Goal: Complete application form: Complete application form

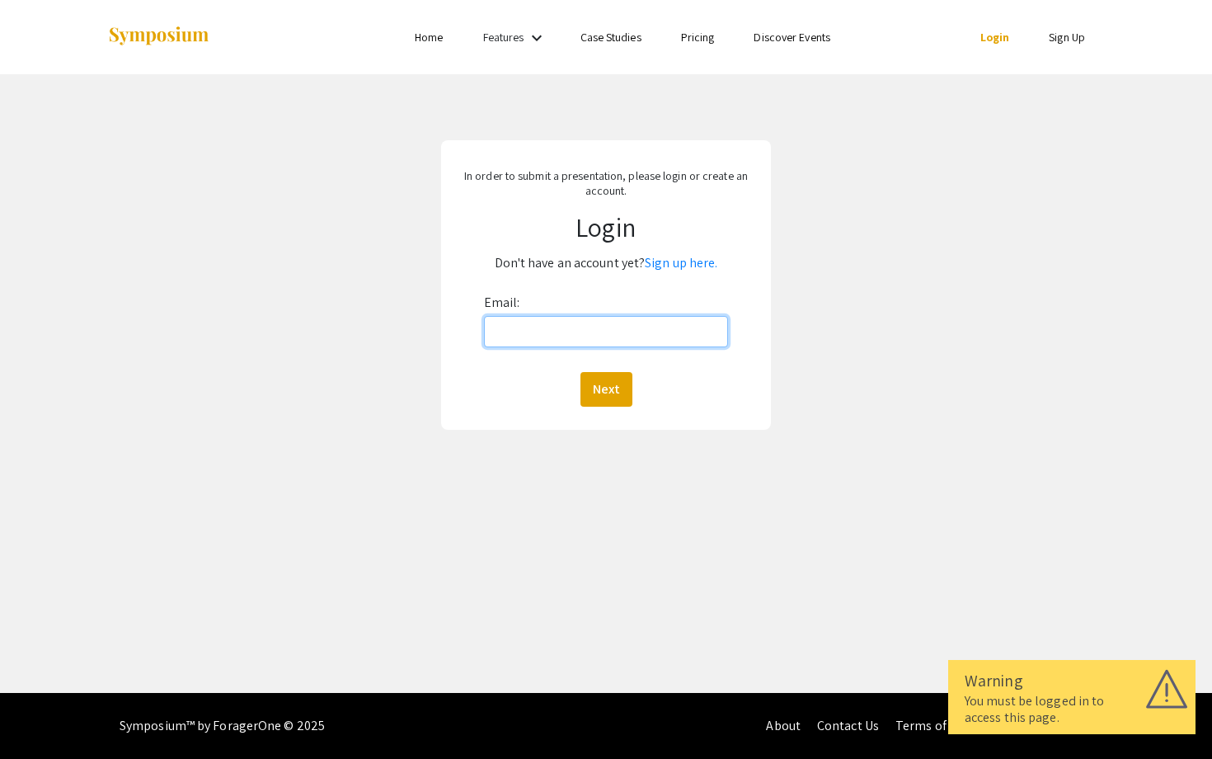
click at [588, 332] on input "Email:" at bounding box center [606, 331] width 245 height 31
click at [520, 302] on div "Email: Next" at bounding box center [606, 347] width 245 height 117
click at [691, 267] on link "Sign up here." at bounding box center [681, 262] width 73 height 17
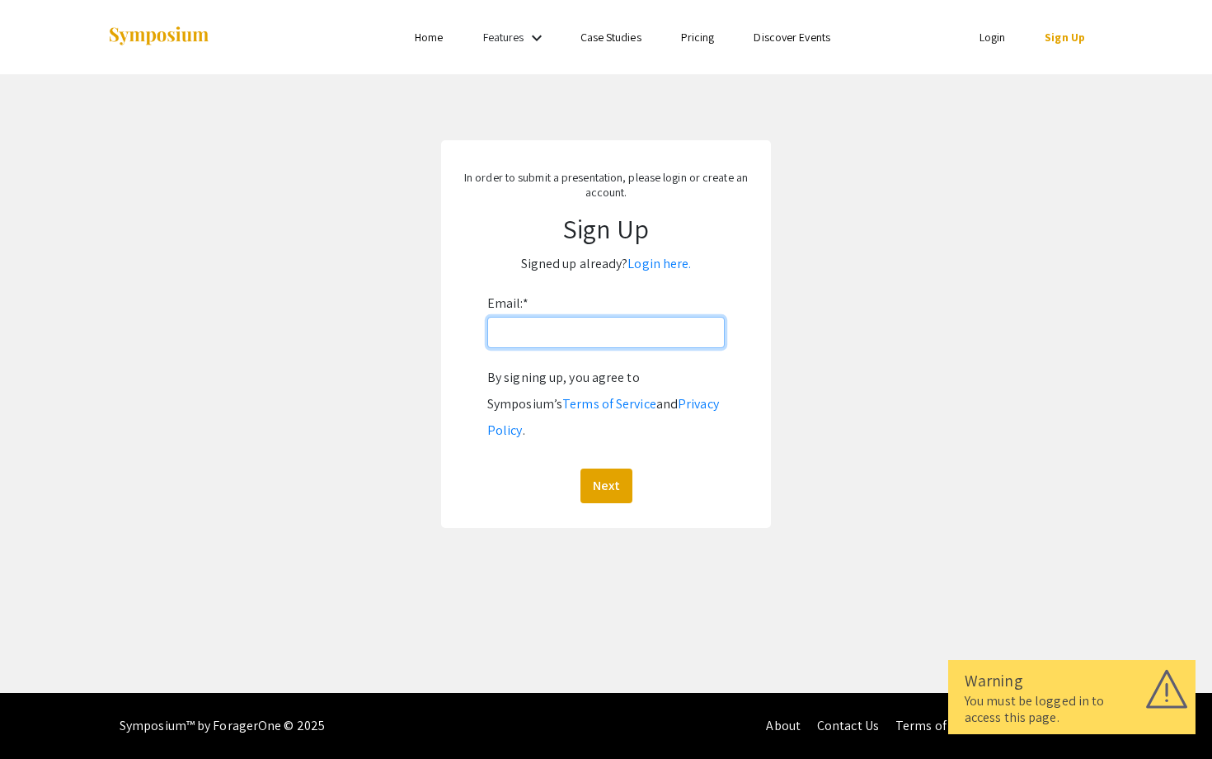
click at [604, 327] on input "Email: *" at bounding box center [605, 332] width 237 height 31
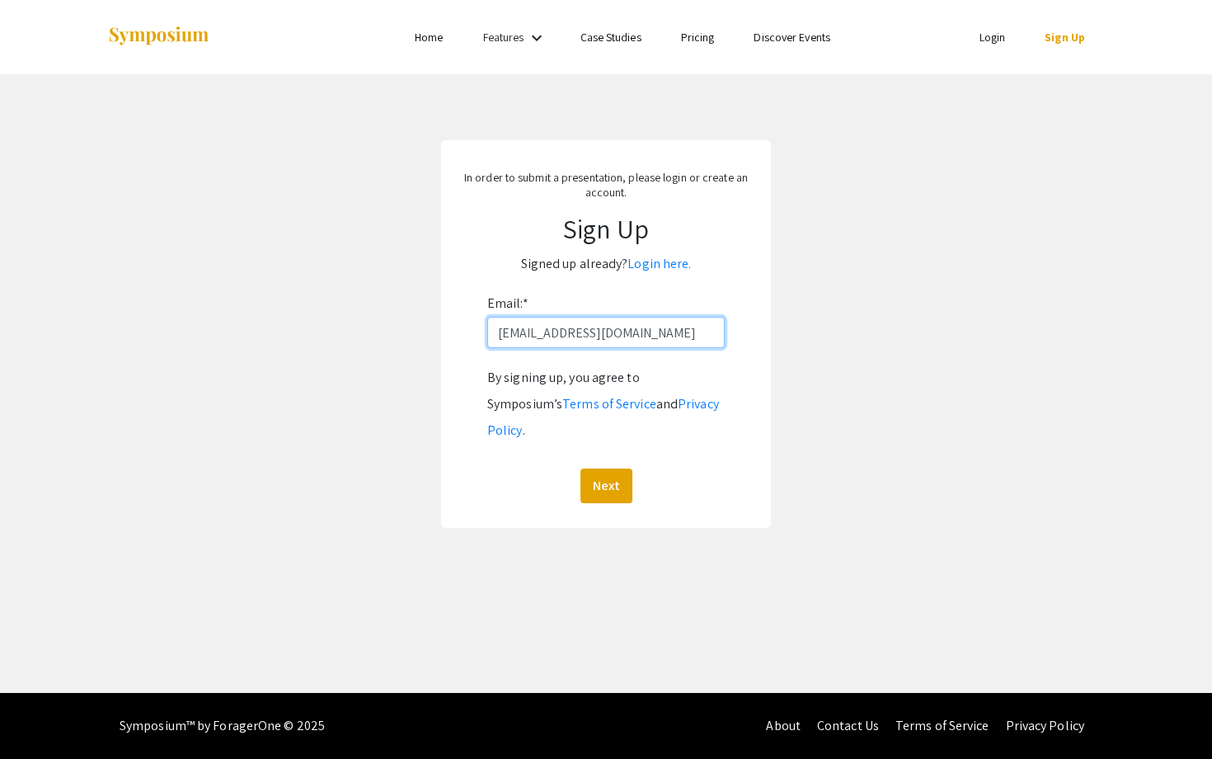
type input "[EMAIL_ADDRESS][DOMAIN_NAME]"
click at [581, 468] on button "Next" at bounding box center [607, 485] width 52 height 35
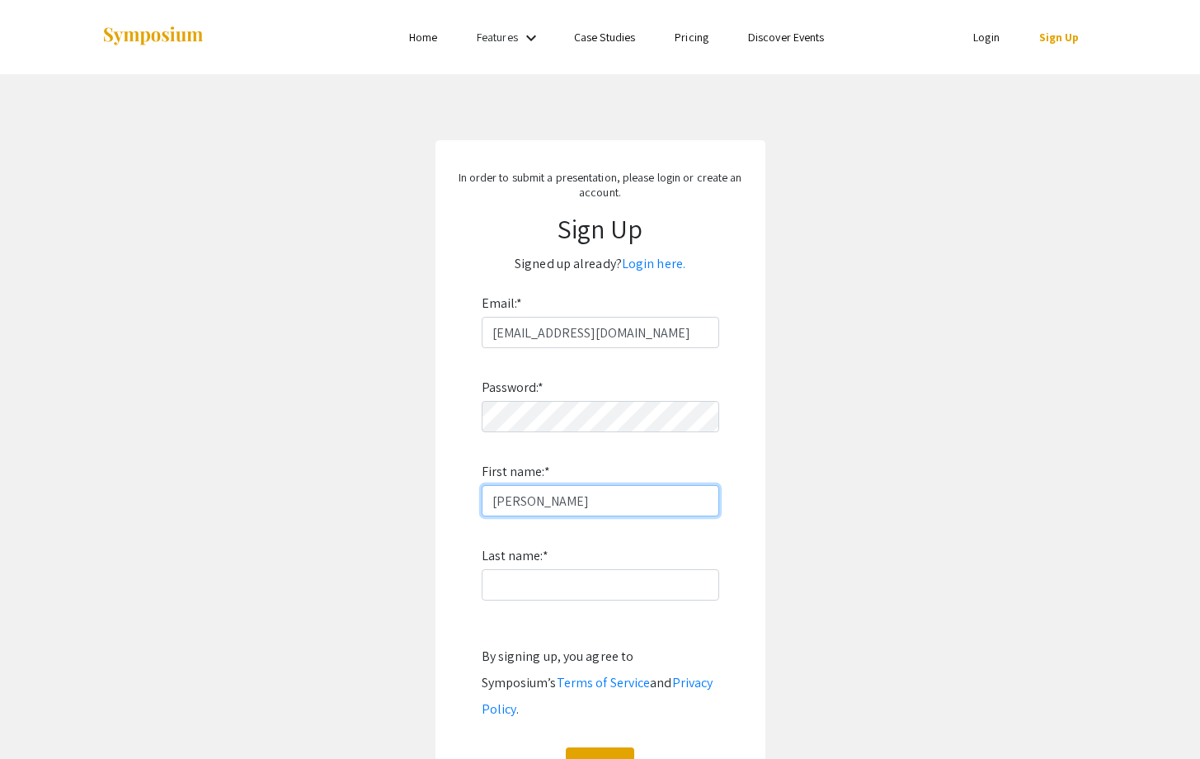
type input "[PERSON_NAME]"
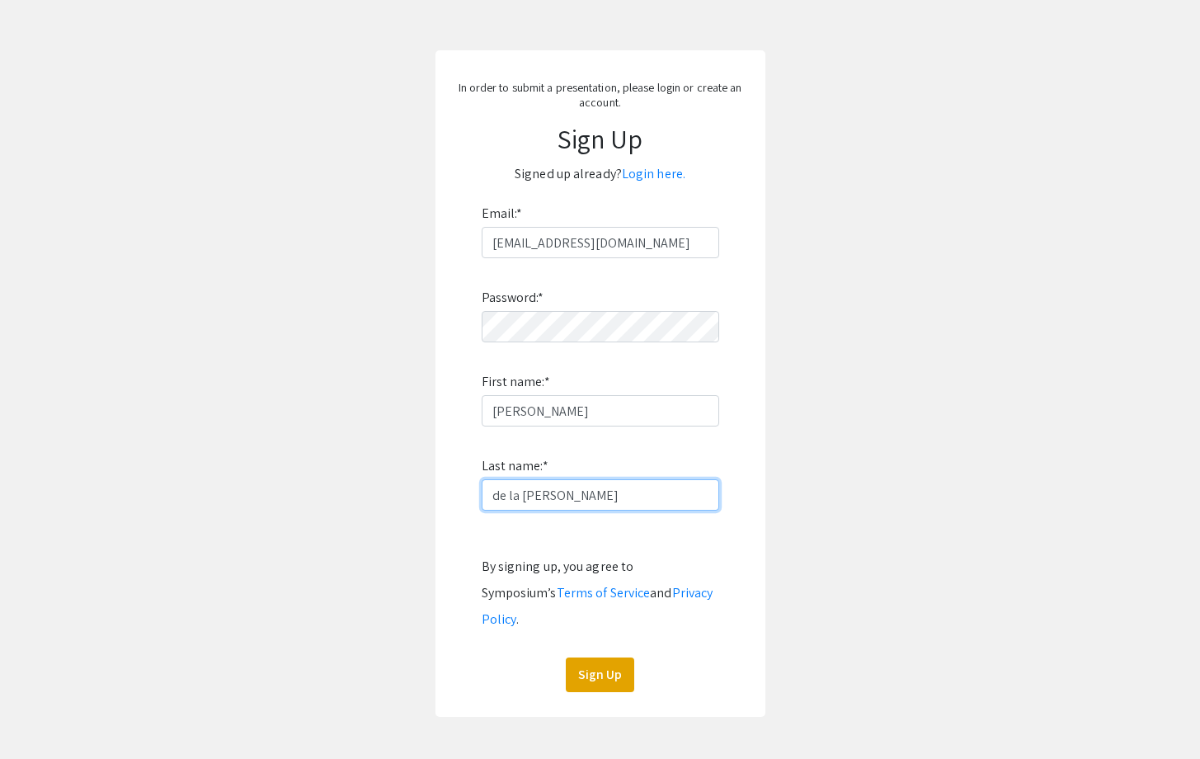
scroll to position [120, 0]
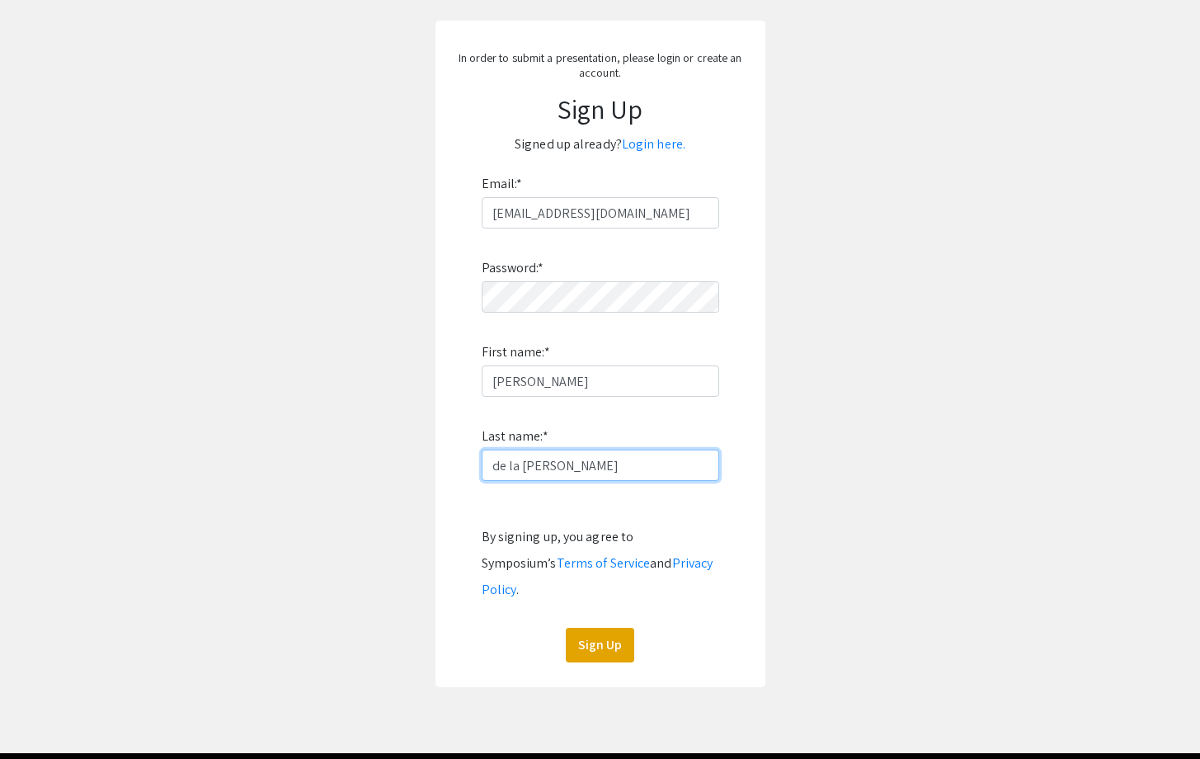
type input "de la [PERSON_NAME]"
click at [603, 637] on div "In order to submit a presentation, please login or create an account. Sign Up S…" at bounding box center [600, 354] width 330 height 666
click at [597, 628] on button "Sign Up" at bounding box center [600, 645] width 68 height 35
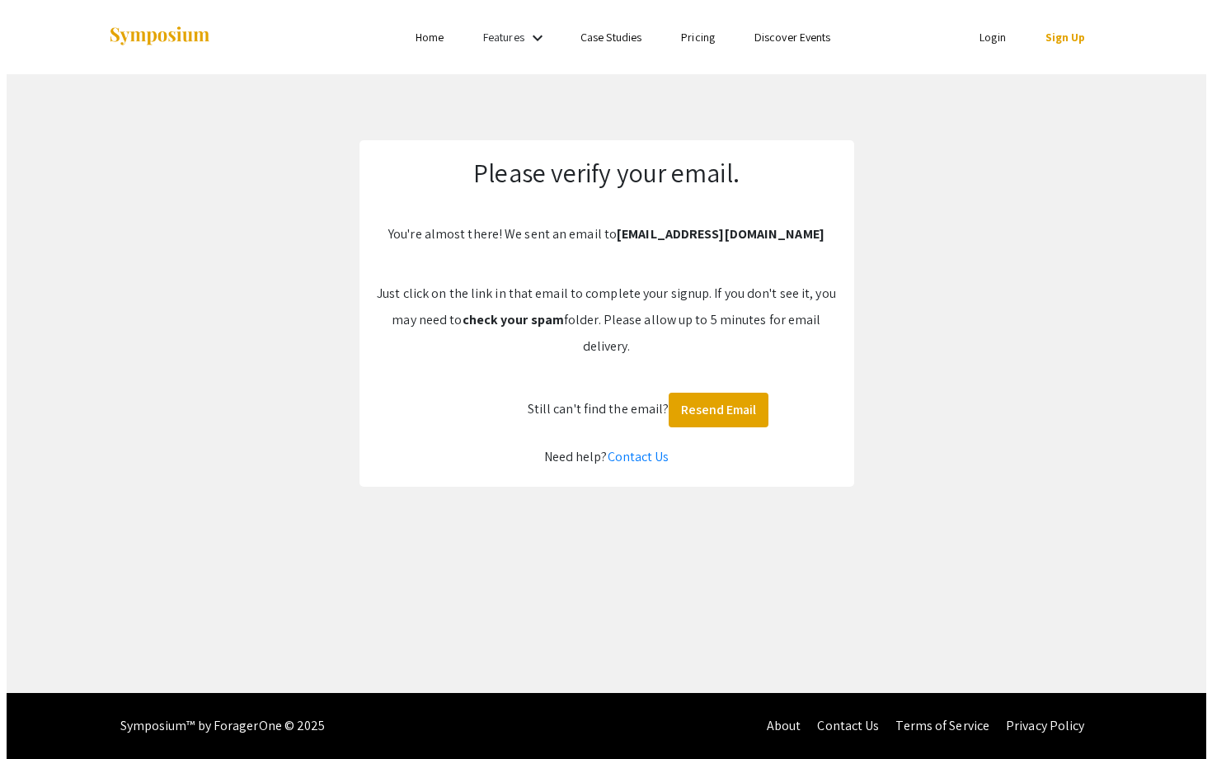
scroll to position [0, 0]
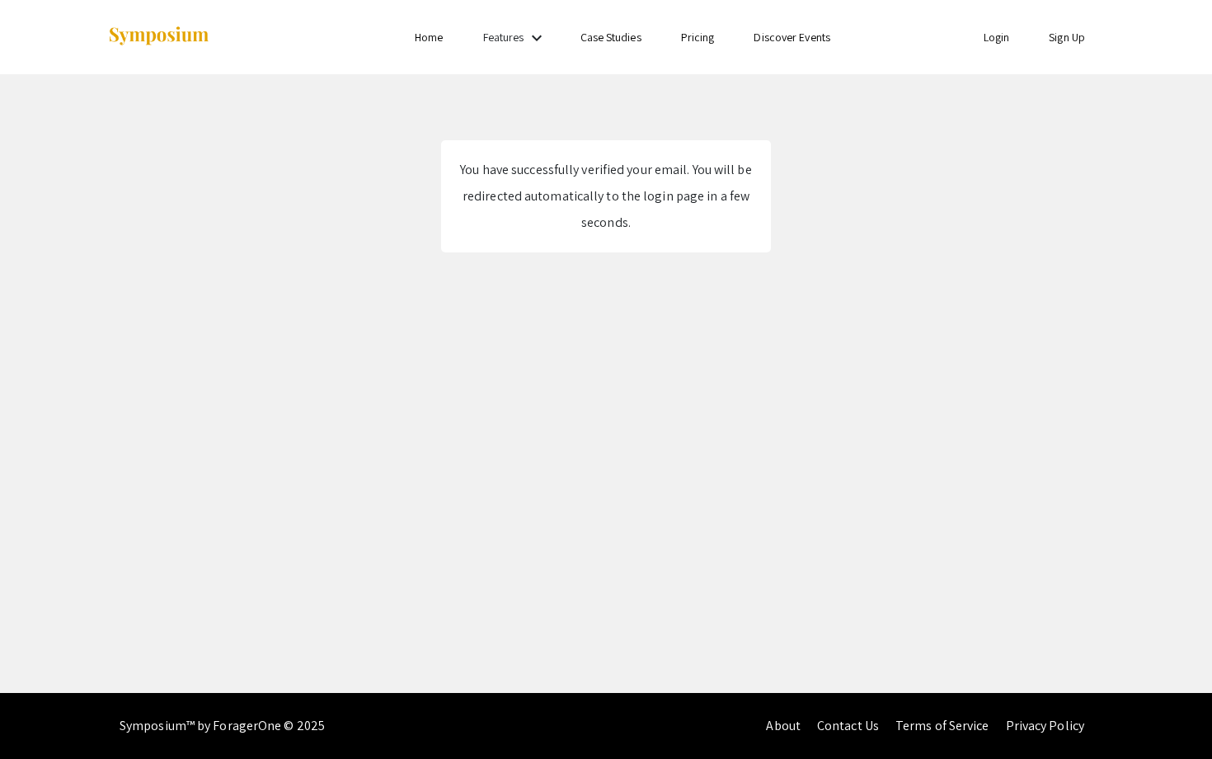
click at [731, 362] on div "Skip navigation Home Features keyboard_arrow_down Case Studies Pricing Discover…" at bounding box center [606, 346] width 1212 height 693
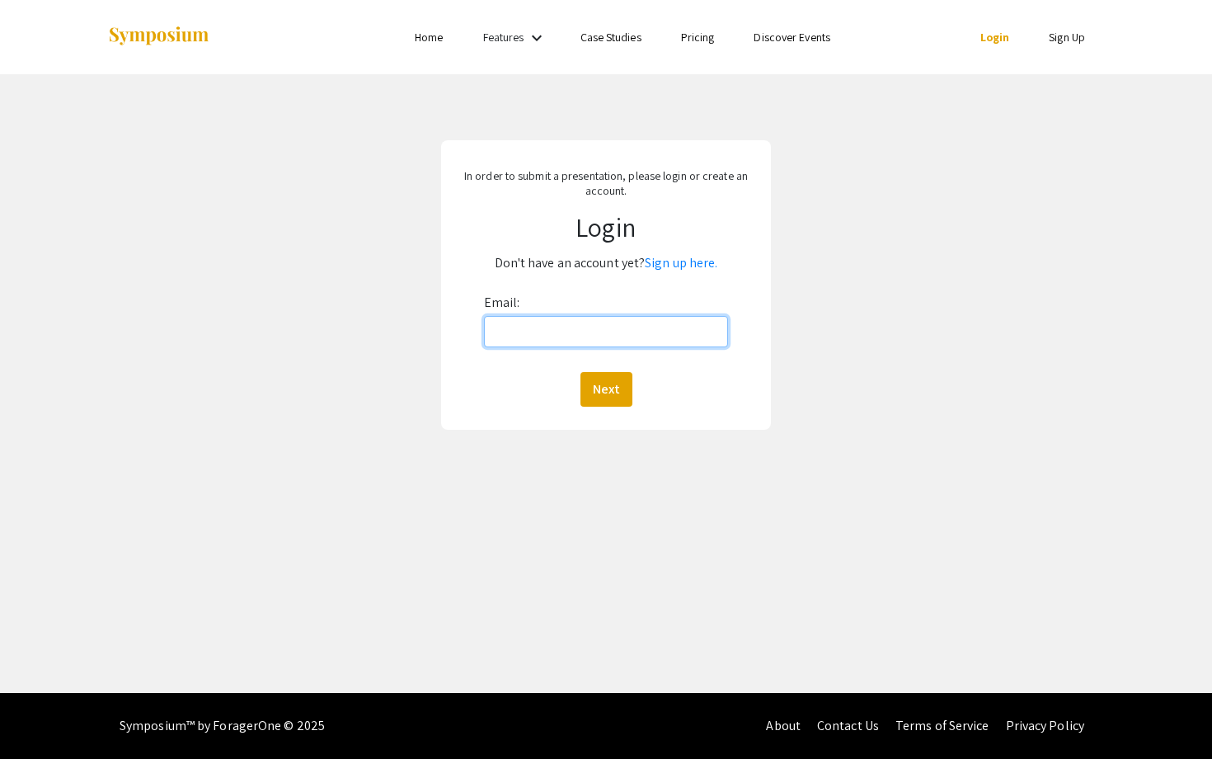
click at [633, 341] on input "Email:" at bounding box center [606, 331] width 245 height 31
type input "[EMAIL_ADDRESS][DOMAIN_NAME]"
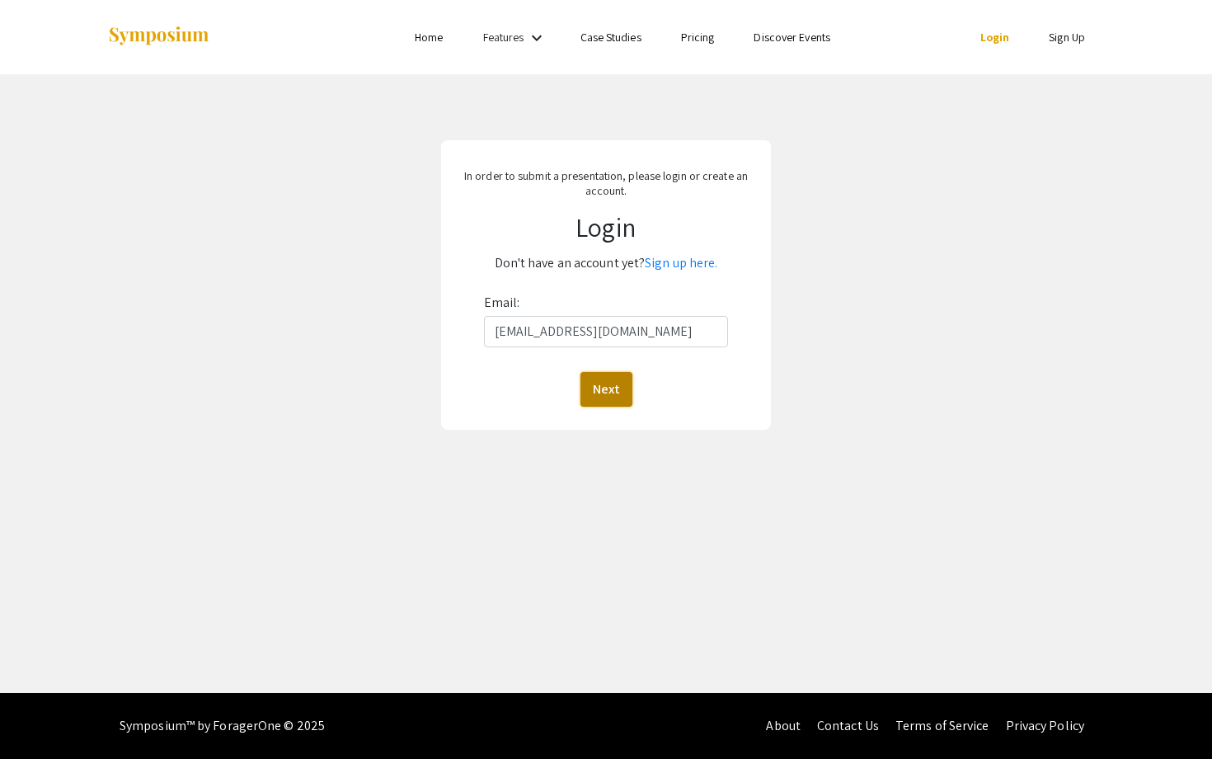
click at [605, 388] on button "Next" at bounding box center [607, 389] width 52 height 35
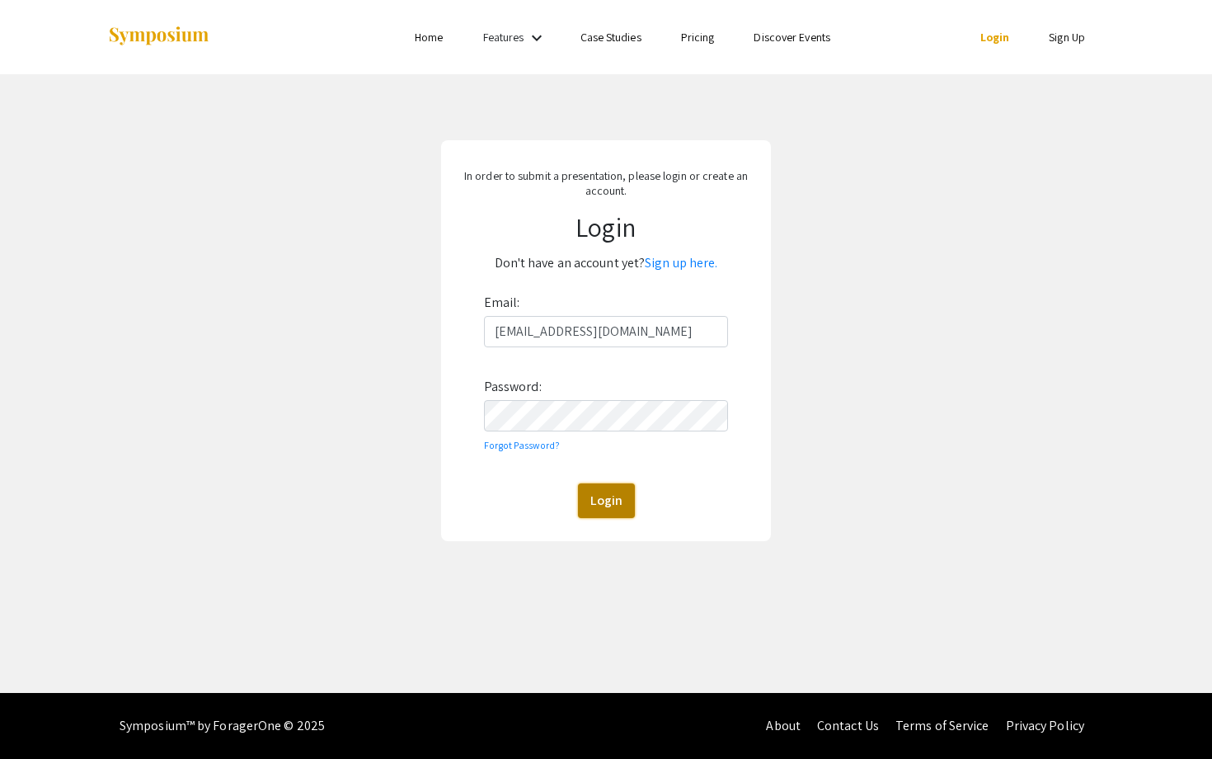
click at [610, 512] on button "Login" at bounding box center [606, 500] width 57 height 35
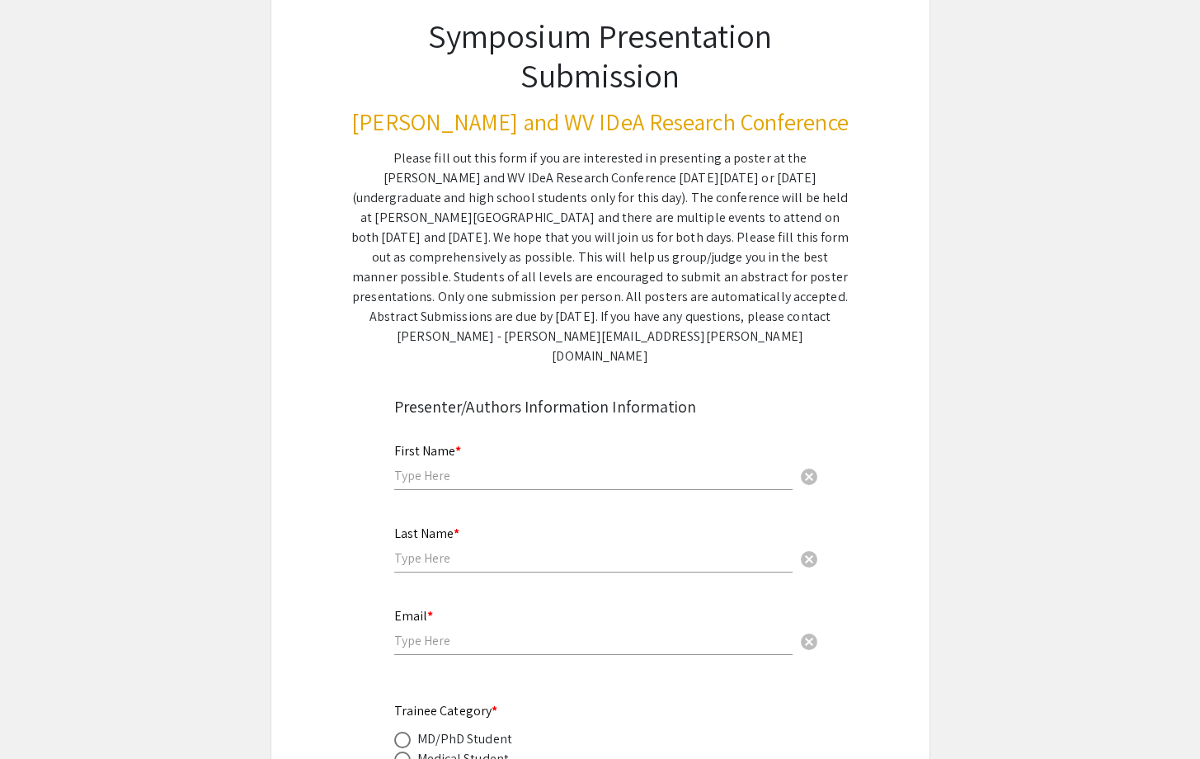
scroll to position [156, 0]
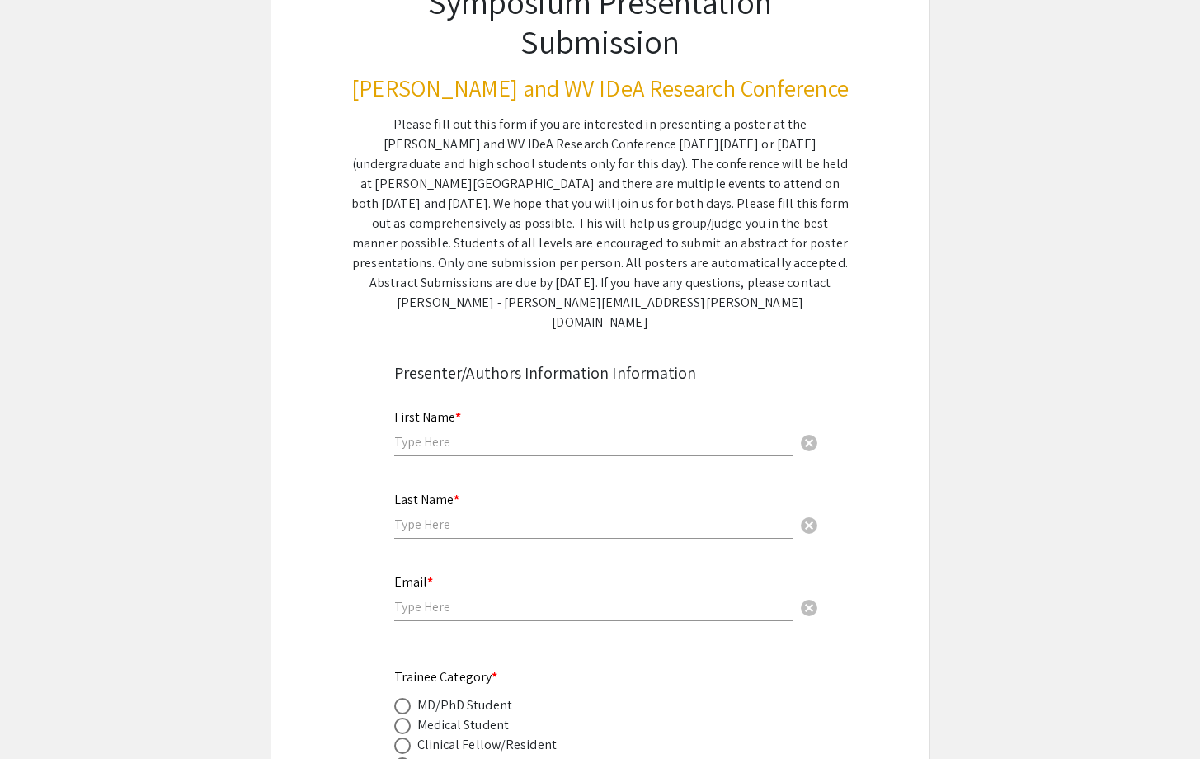
click at [500, 433] on input "text" at bounding box center [593, 441] width 398 height 17
type input "[PERSON_NAME]"
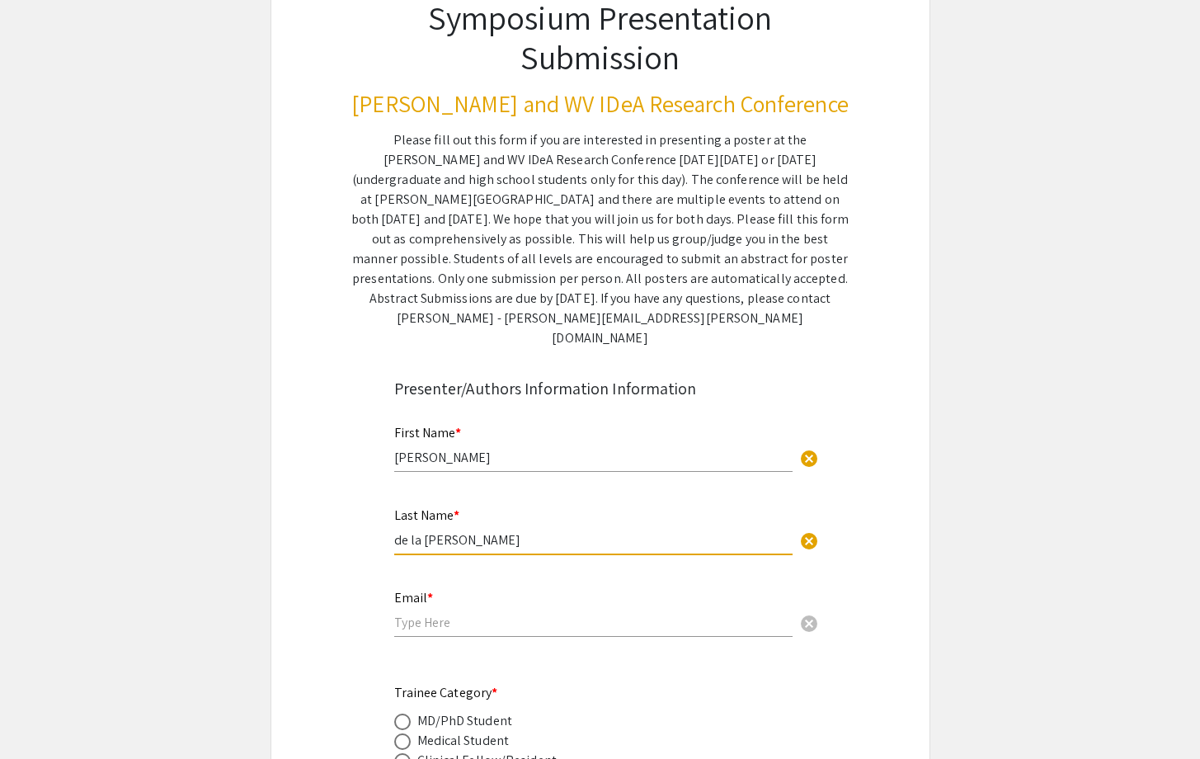
scroll to position [0, 0]
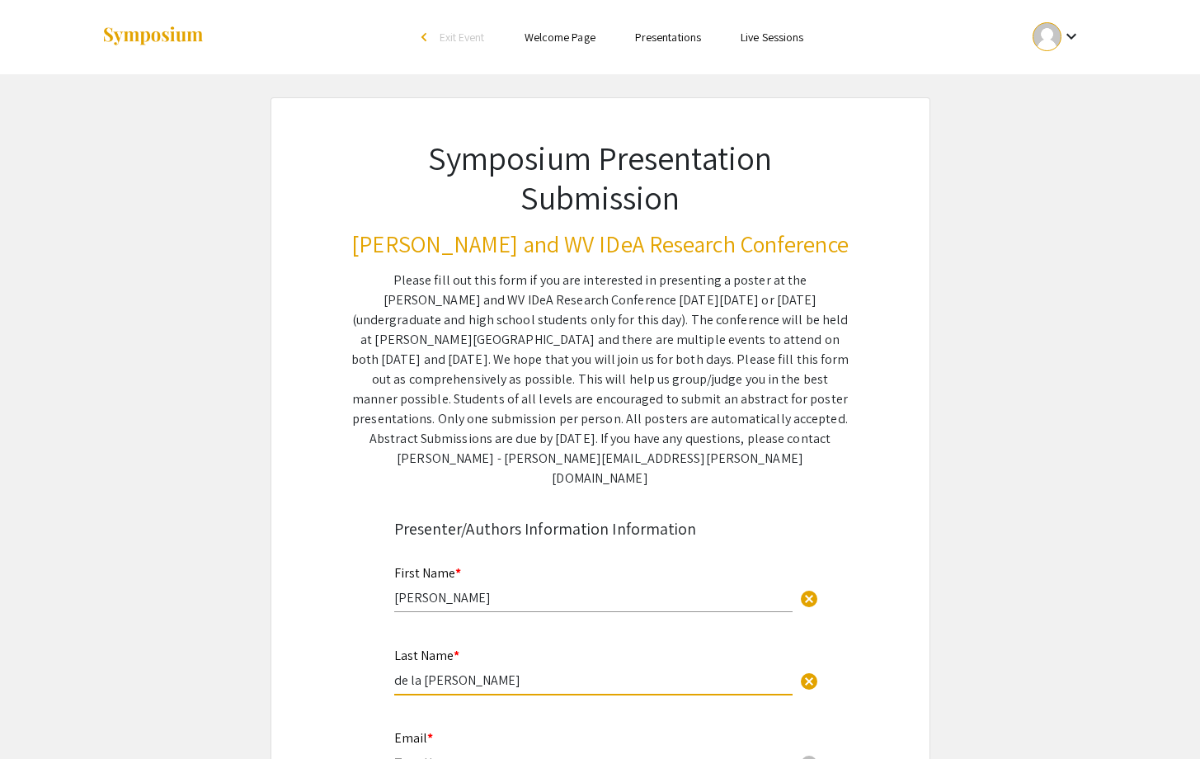
type input "de la [PERSON_NAME]"
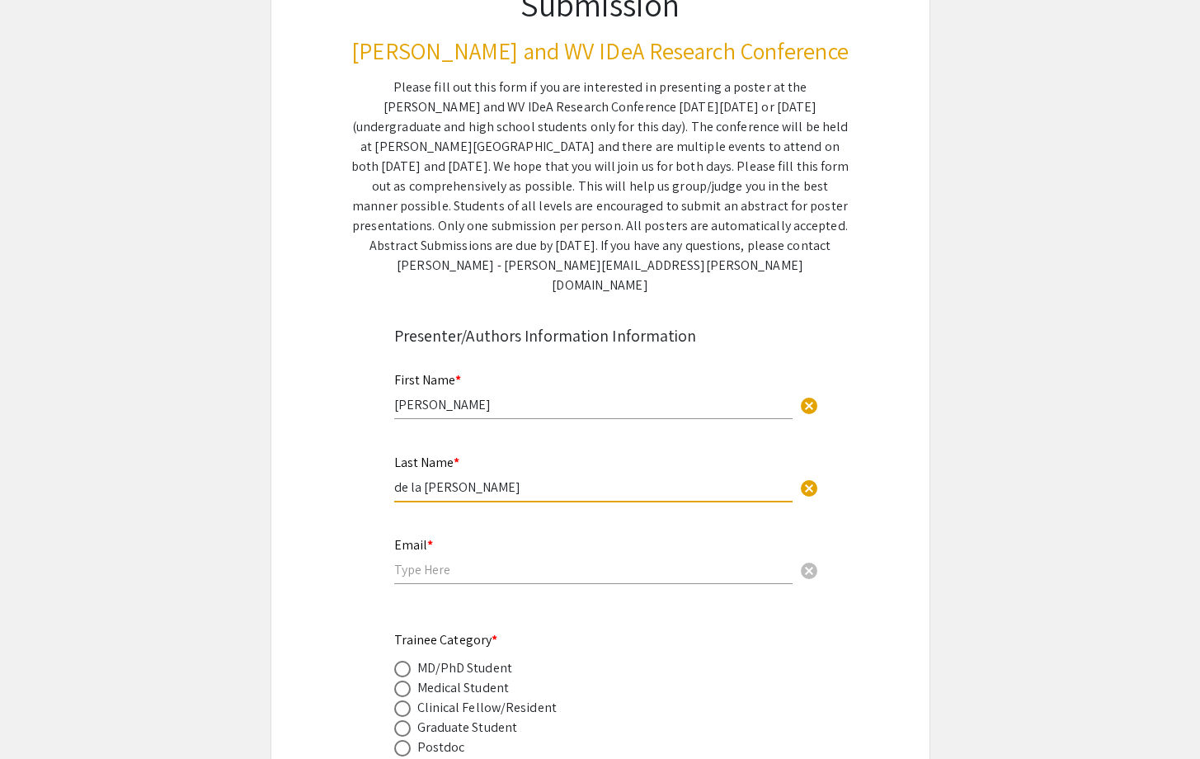
scroll to position [211, 0]
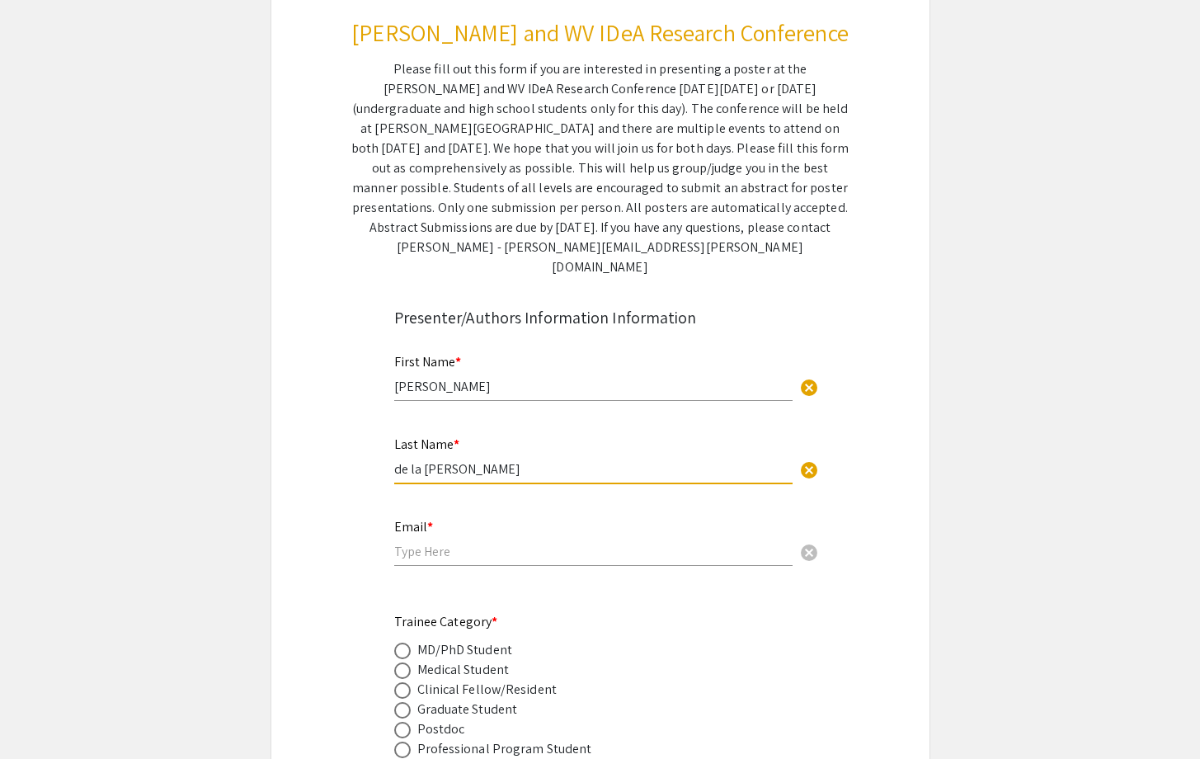
click at [449, 543] on input "email" at bounding box center [593, 551] width 398 height 17
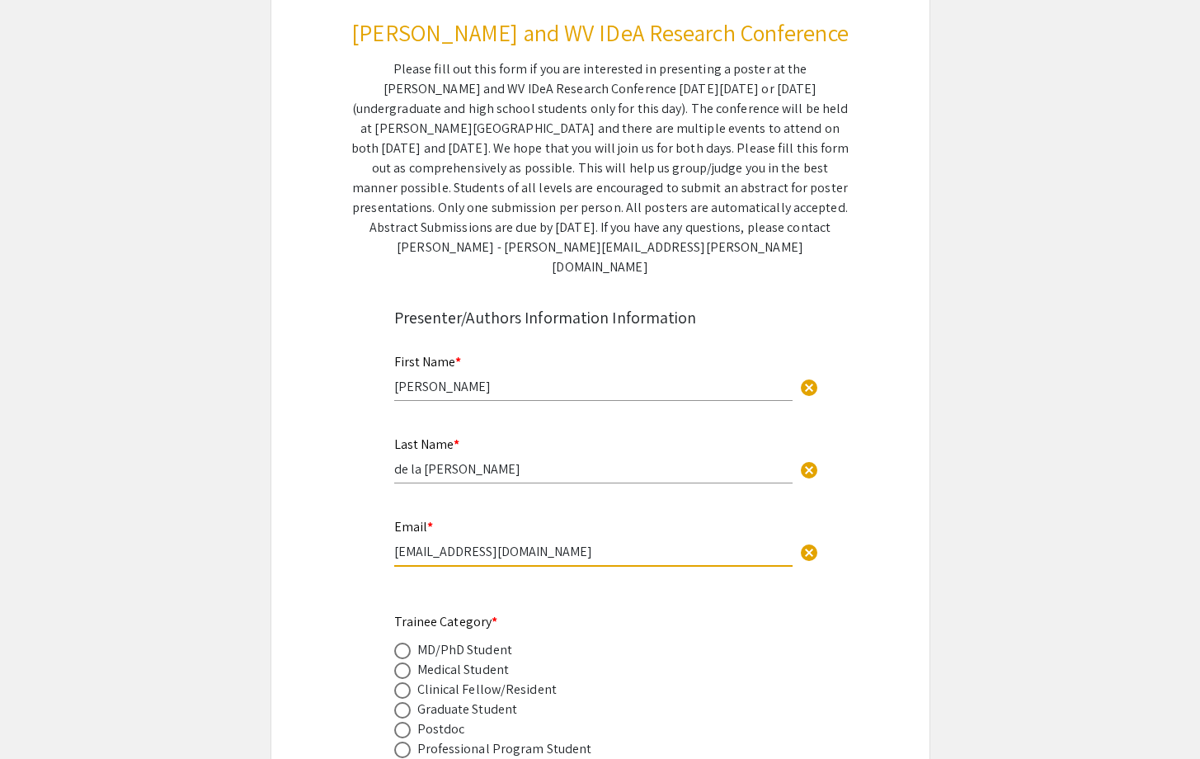
type input "[EMAIL_ADDRESS][DOMAIN_NAME]"
click at [397, 662] on span at bounding box center [402, 670] width 16 height 16
click at [397, 662] on input "radio" at bounding box center [402, 670] width 16 height 16
radio input "true"
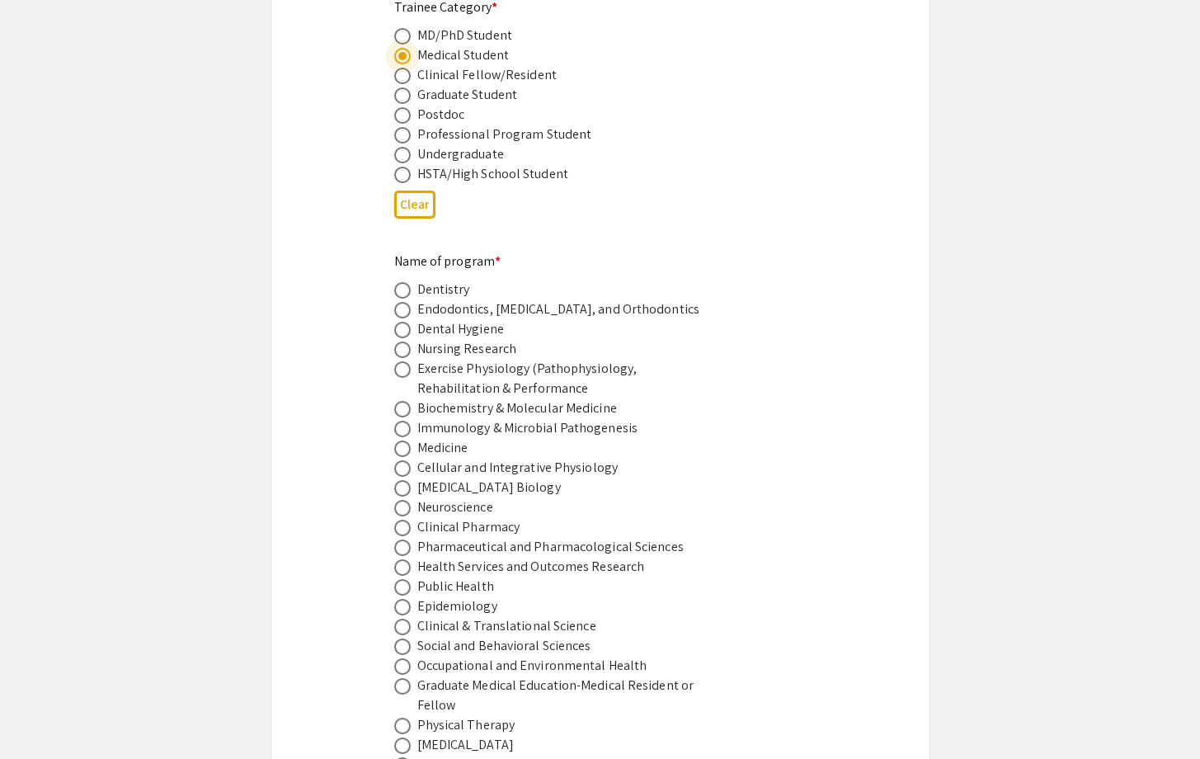
scroll to position [810, 0]
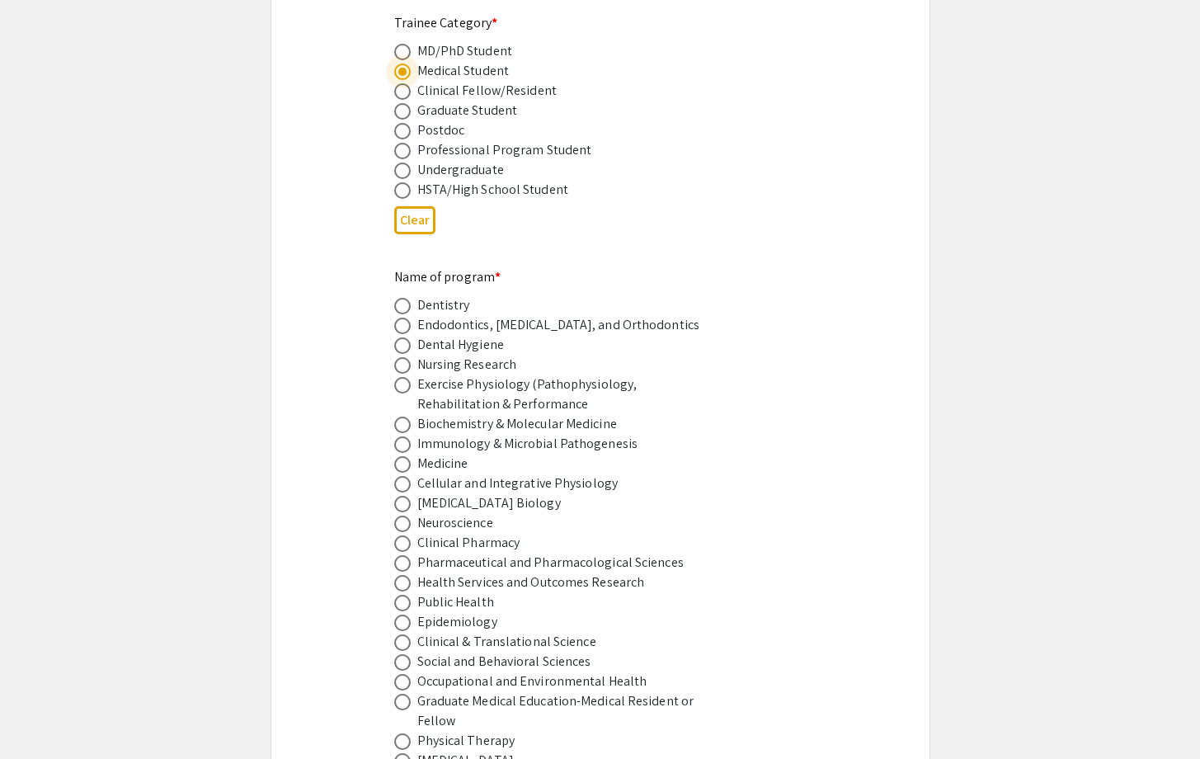
click at [399, 456] on span at bounding box center [402, 464] width 16 height 16
click at [399, 456] on input "radio" at bounding box center [402, 464] width 16 height 16
radio input "true"
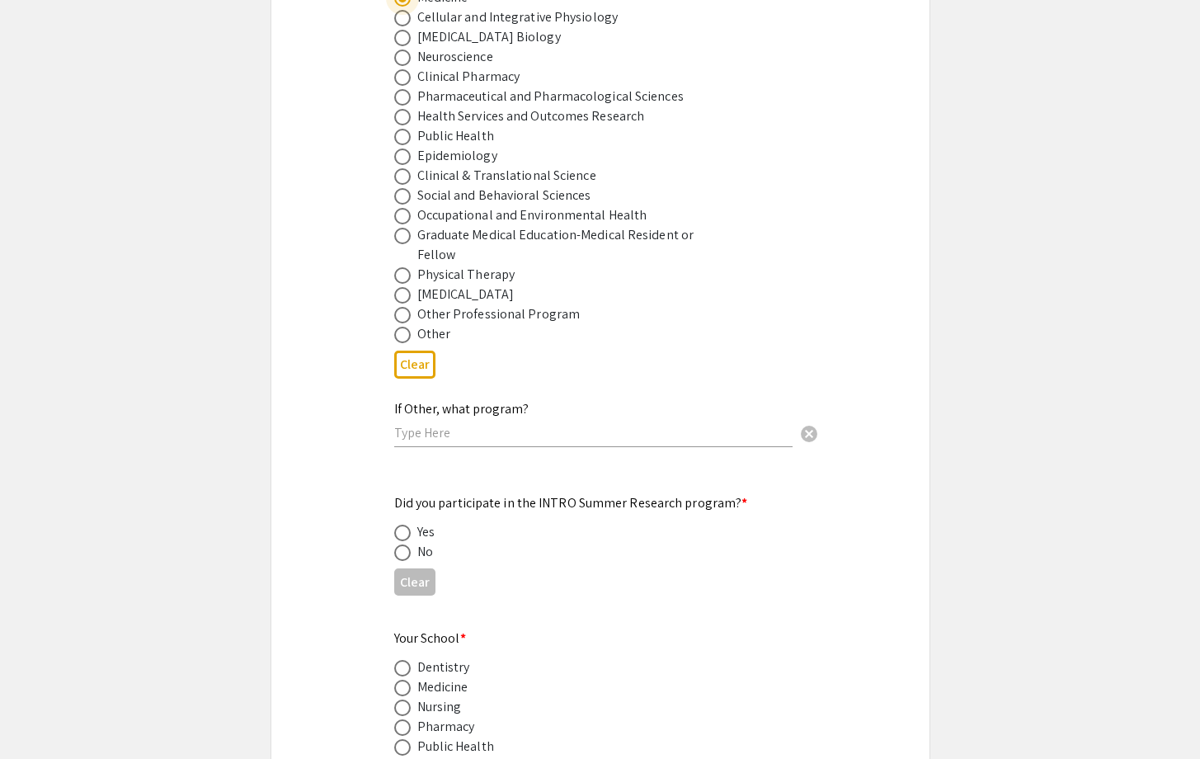
scroll to position [1283, 0]
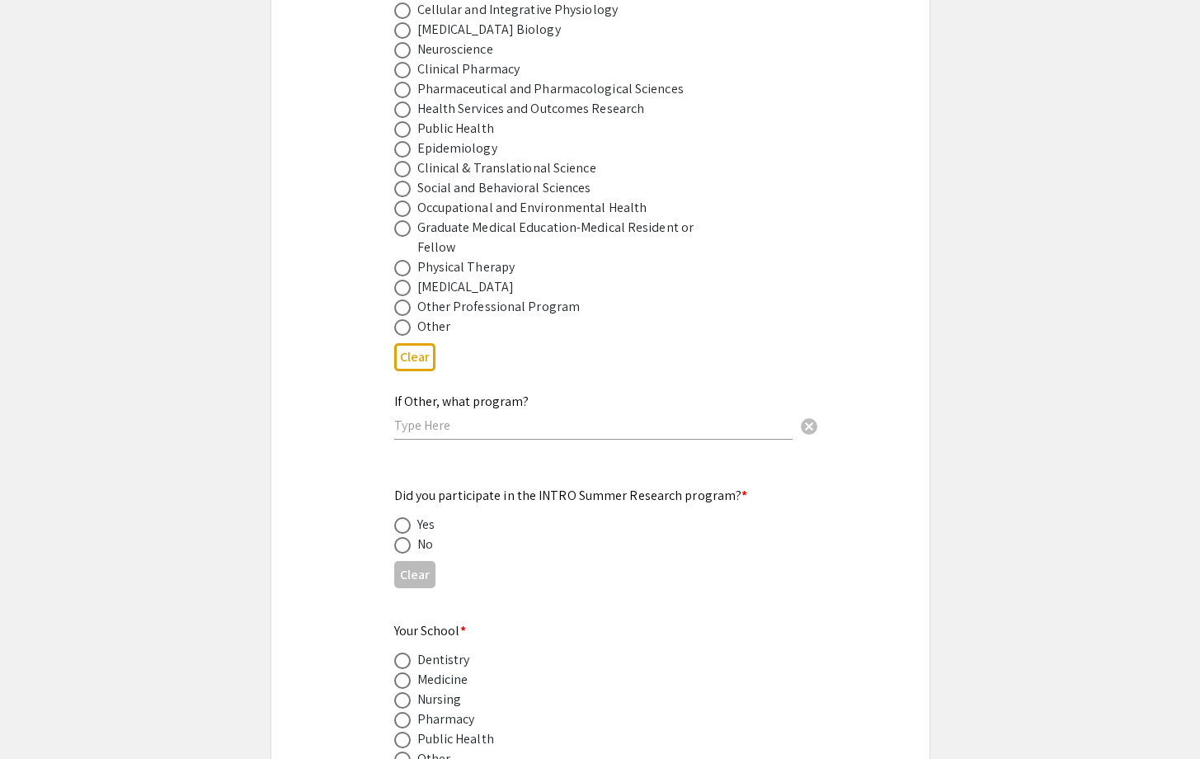
click at [401, 515] on mat-radio-button at bounding box center [405, 525] width 23 height 20
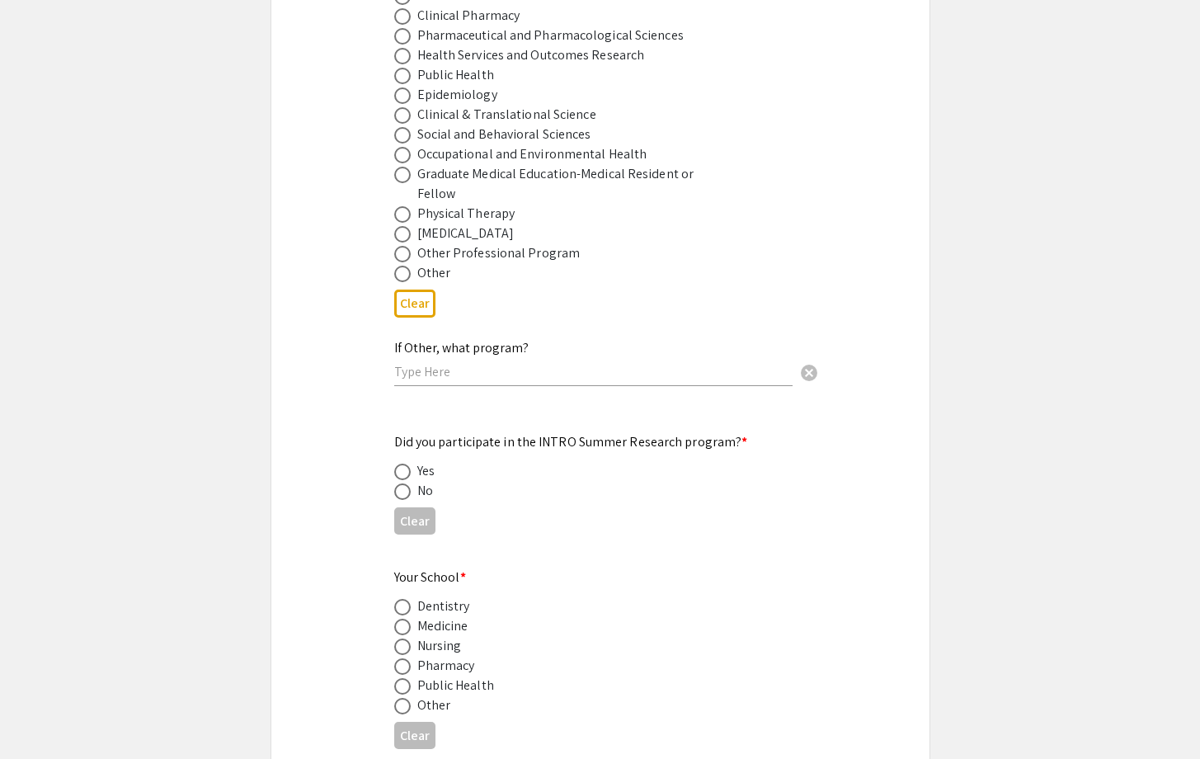
scroll to position [1341, 0]
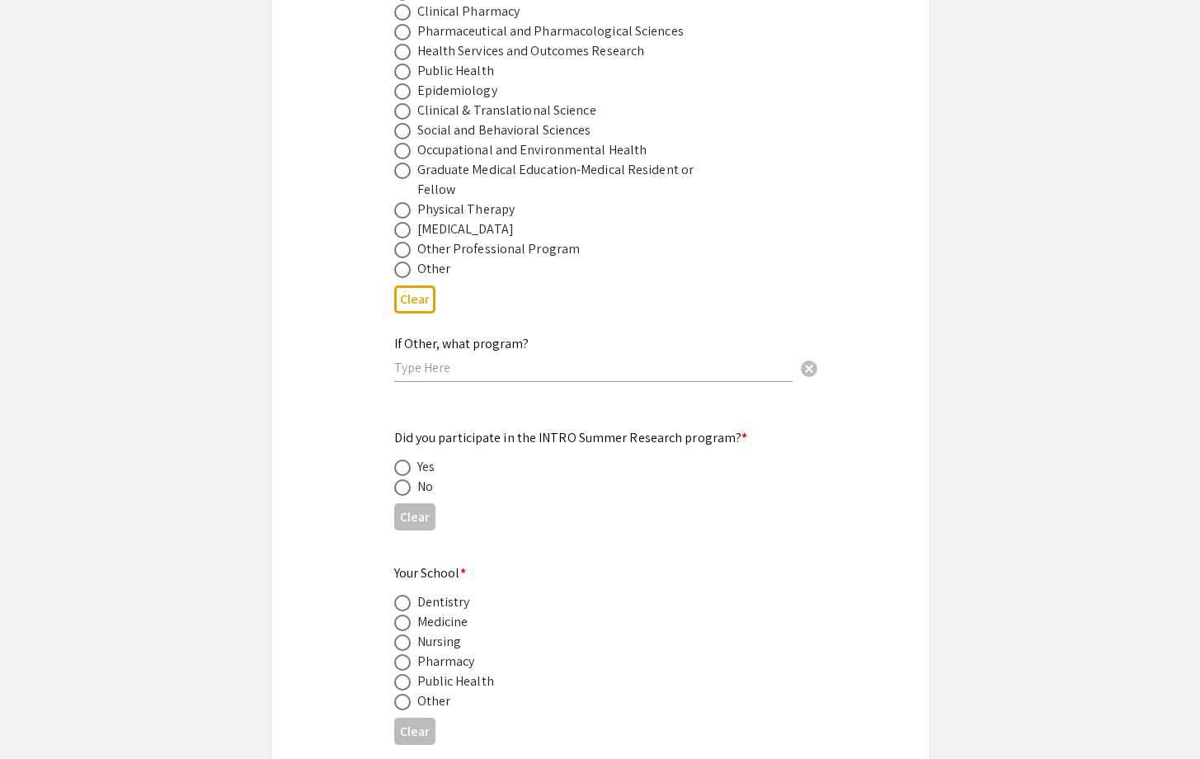
click at [407, 459] on span at bounding box center [402, 467] width 16 height 16
click at [407, 459] on input "radio" at bounding box center [402, 467] width 16 height 16
radio input "true"
click at [407, 614] on span at bounding box center [402, 622] width 16 height 16
click at [407, 614] on input "radio" at bounding box center [402, 622] width 16 height 16
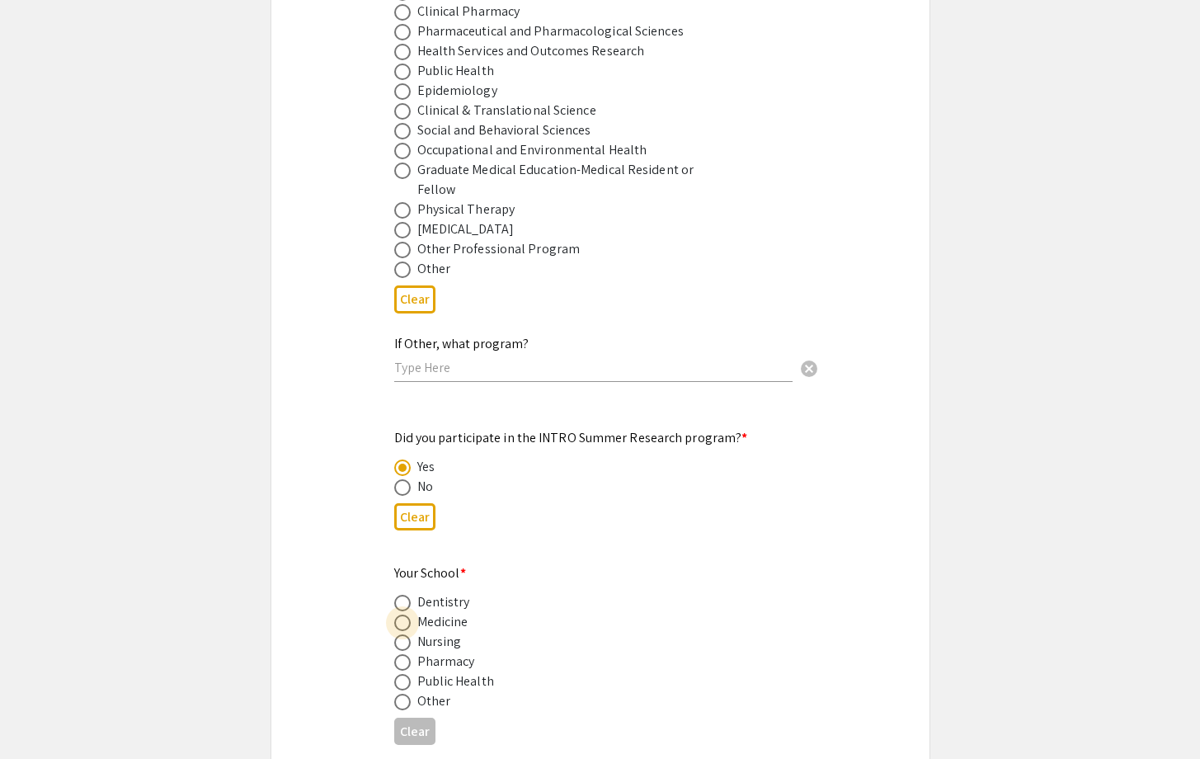
radio input "true"
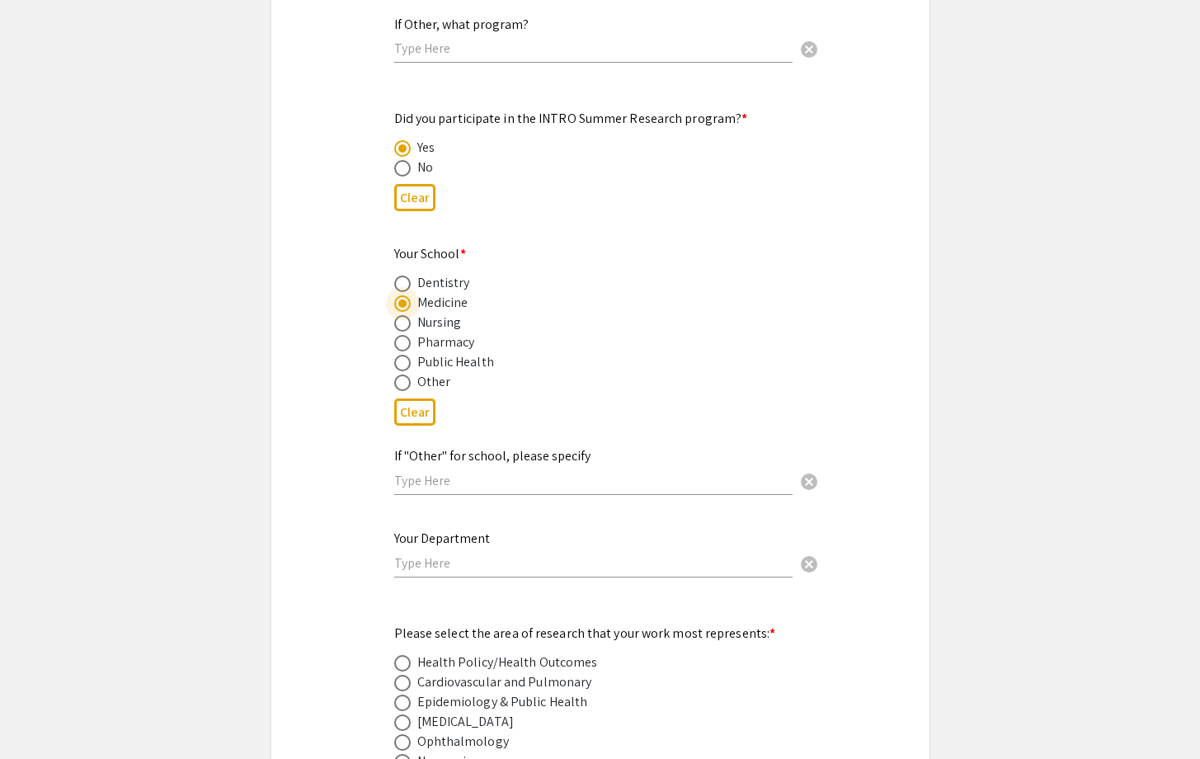
scroll to position [1663, 0]
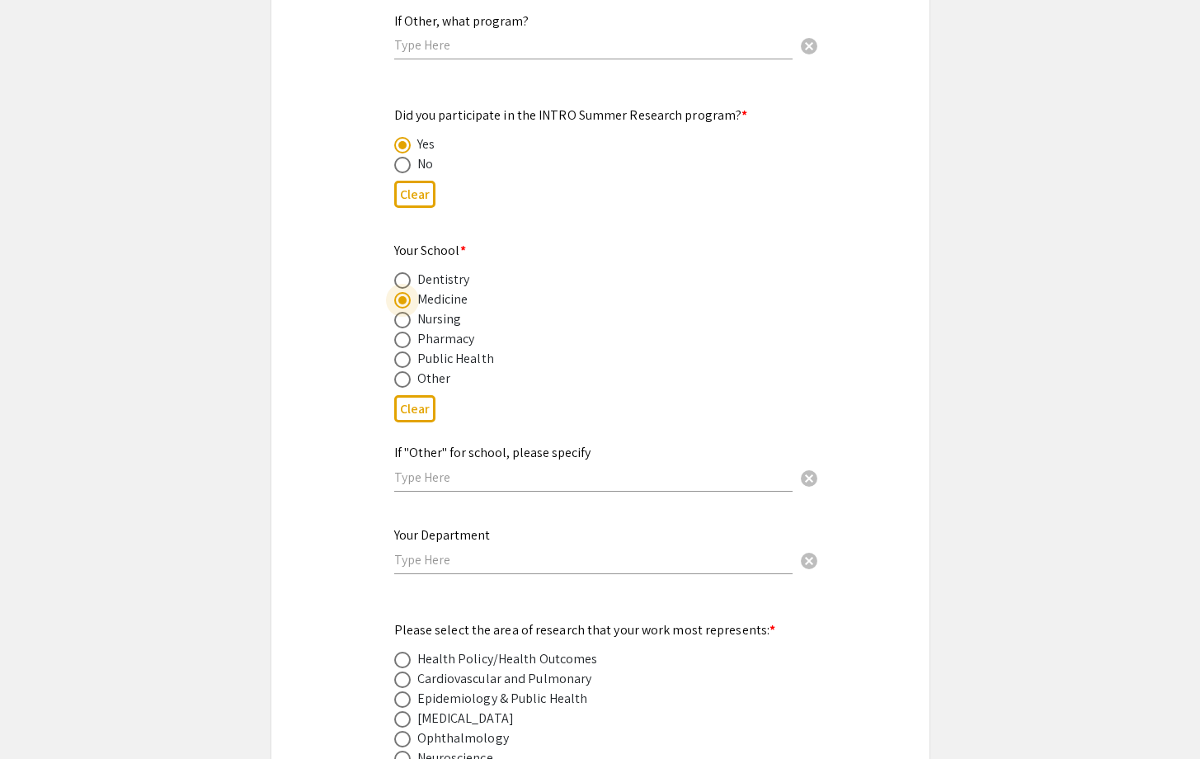
click at [477, 551] on input "text" at bounding box center [593, 559] width 398 height 17
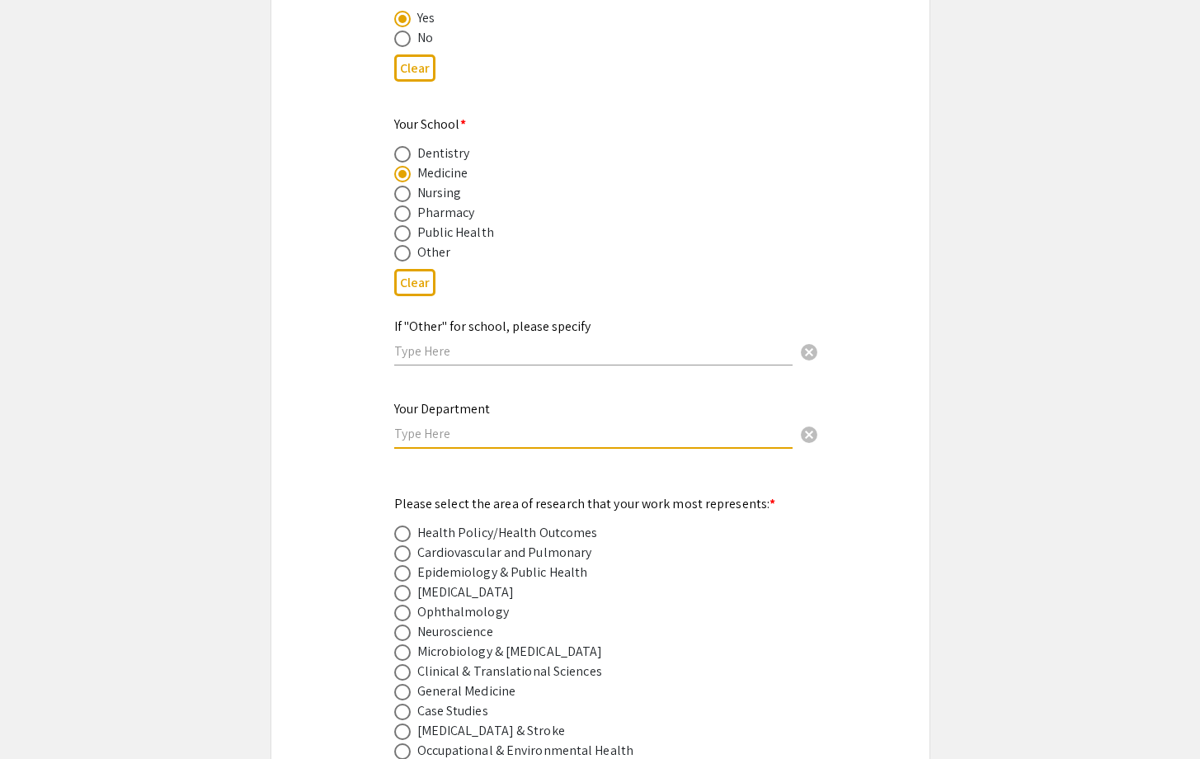
scroll to position [1795, 0]
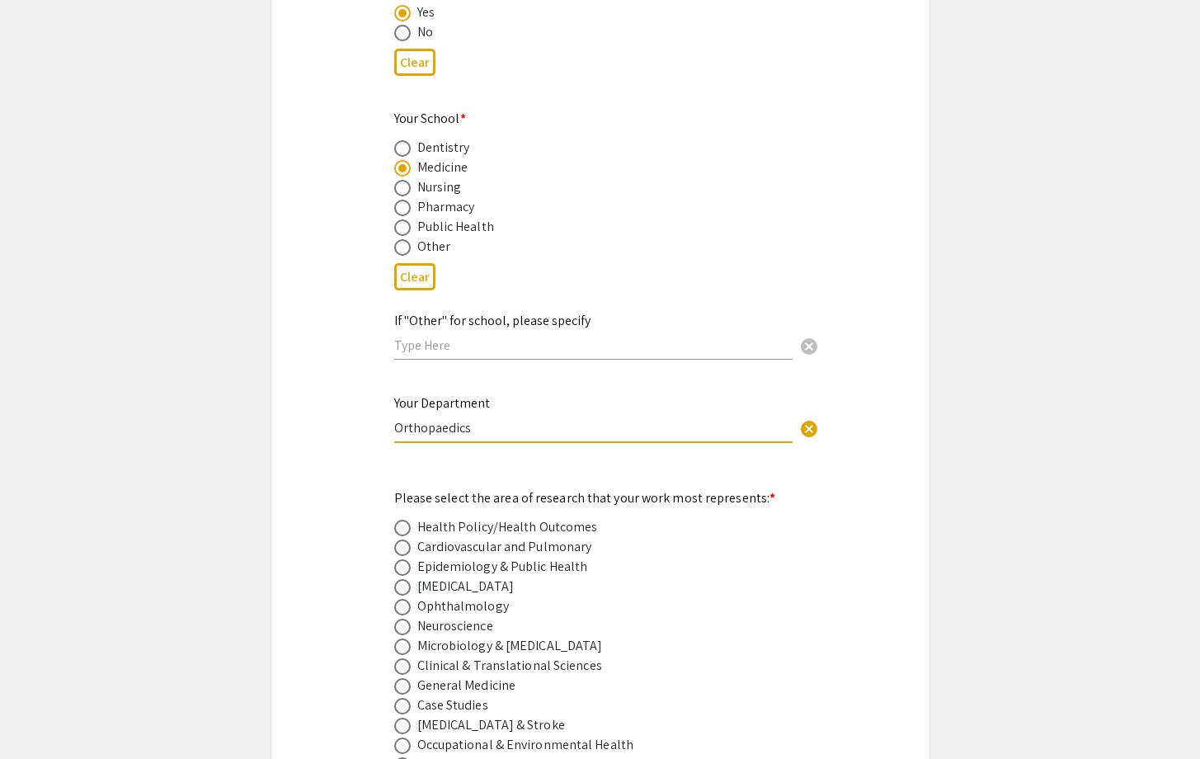
type input "Orthopaedics"
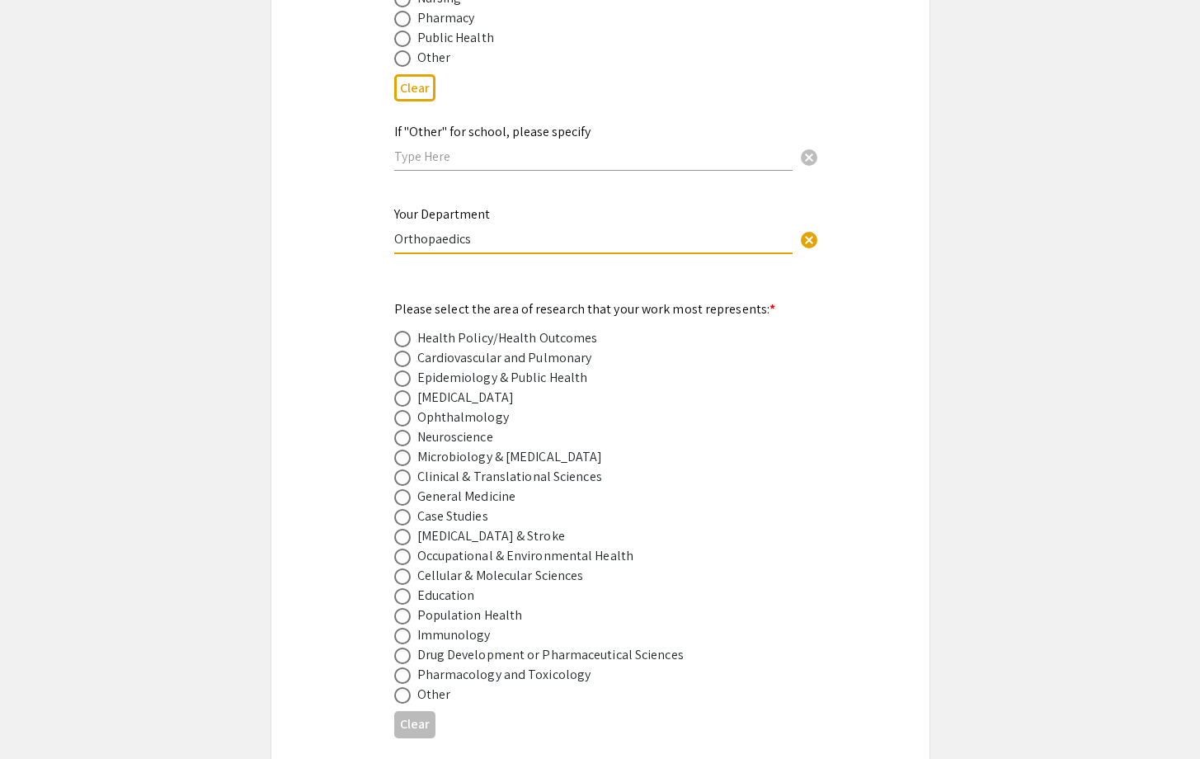
scroll to position [1991, 0]
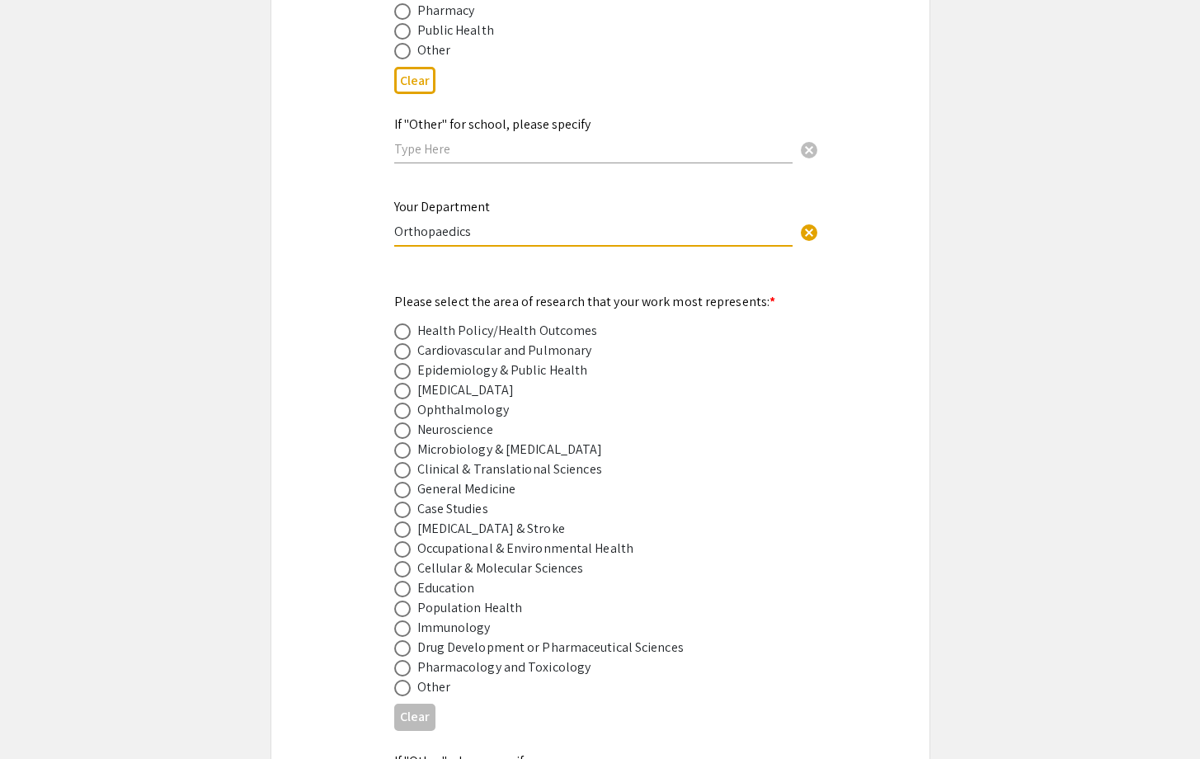
click at [403, 462] on span at bounding box center [402, 470] width 16 height 16
click at [403, 462] on input "radio" at bounding box center [402, 470] width 16 height 16
radio input "true"
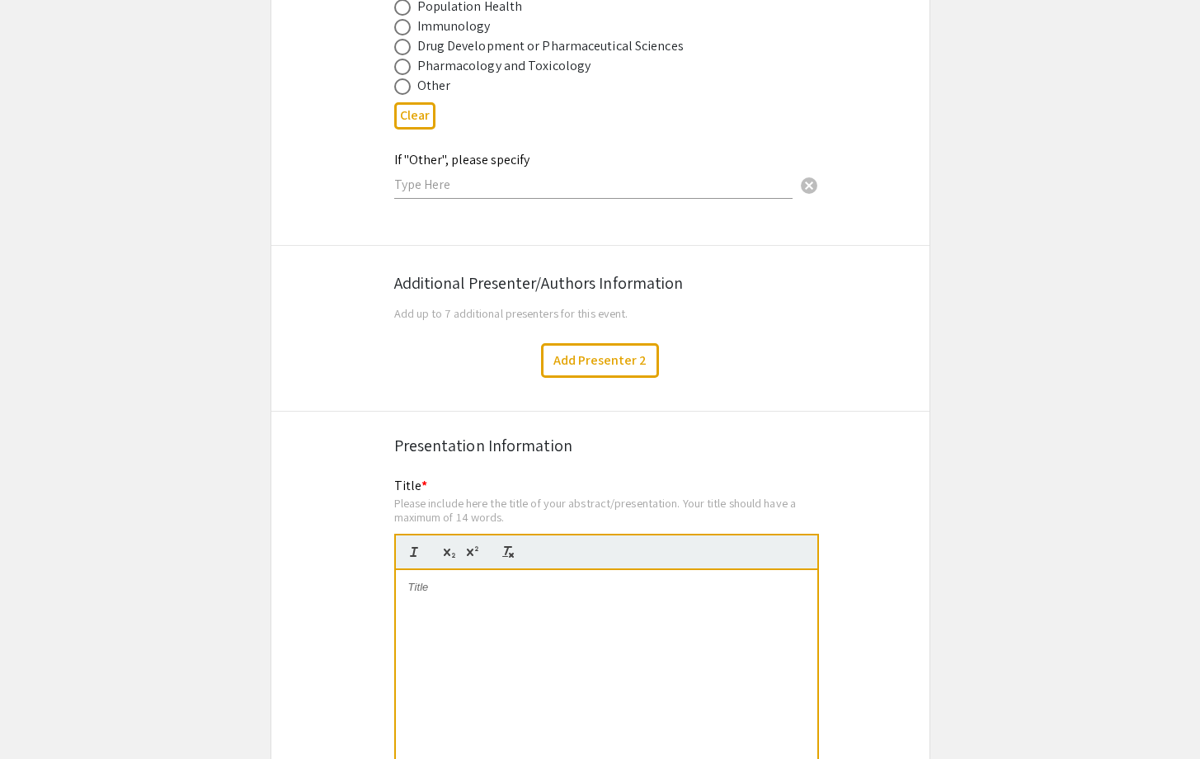
scroll to position [2679, 0]
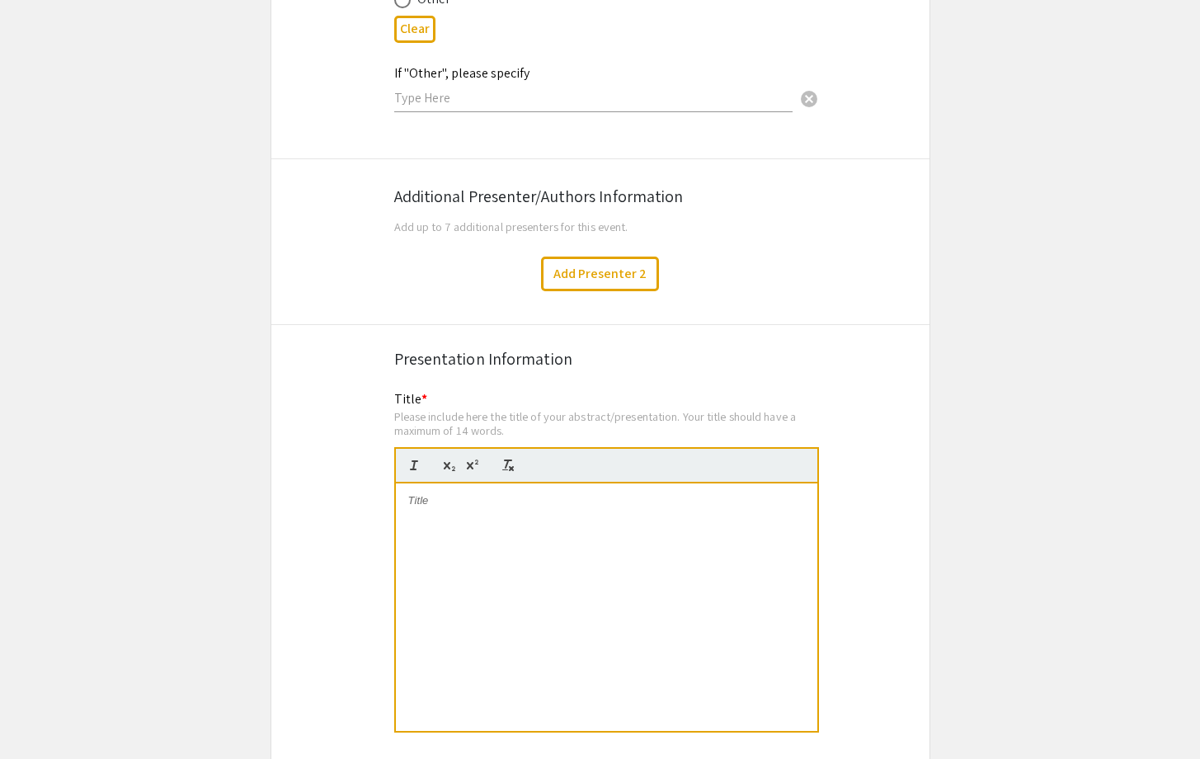
click at [499, 573] on div at bounding box center [606, 606] width 421 height 247
click at [460, 497] on p "Impact of [MEDICAL_DATA] distribution on [MEDICAL_DATA] in the setting of simul…" at bounding box center [606, 508] width 397 height 31
click at [501, 495] on p "Impact of [MEDICAL_DATA] distribution on [MEDICAL_DATA] in the setting of simul…" at bounding box center [606, 508] width 397 height 31
click at [537, 493] on p "Impact of [MEDICAL_DATA] distribution on [MEDICAL_DATA] in the setting of simul…" at bounding box center [606, 508] width 397 height 31
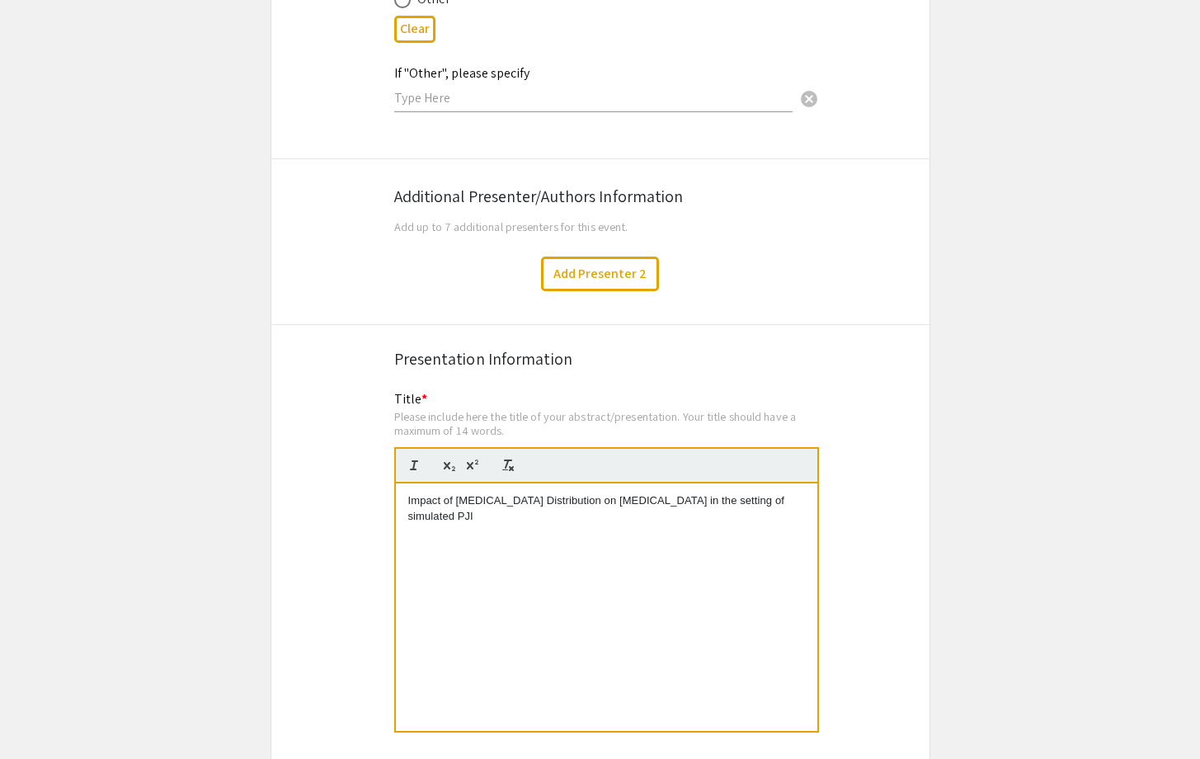
click at [613, 493] on p "Impact of [MEDICAL_DATA] Distribution on [MEDICAL_DATA] in the setting of simul…" at bounding box center [606, 508] width 397 height 31
click at [696, 493] on p "Impact of [MEDICAL_DATA] Distribution on [MEDICAL_DATA] in the setting of simul…" at bounding box center [606, 508] width 397 height 31
click at [735, 494] on p "Impact of [MEDICAL_DATA] Distribution on [MEDICAL_DATA] in the Setting of simul…" at bounding box center [606, 508] width 397 height 31
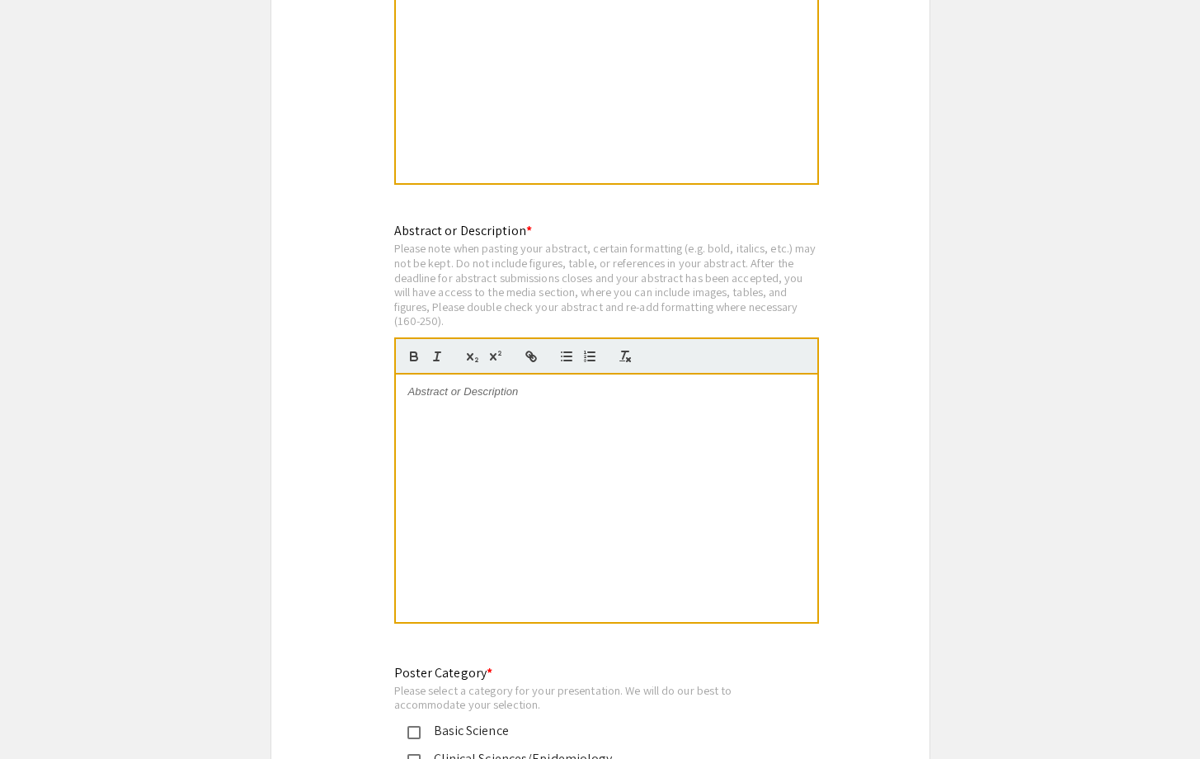
scroll to position [3227, 0]
click at [519, 455] on div at bounding box center [606, 497] width 421 height 247
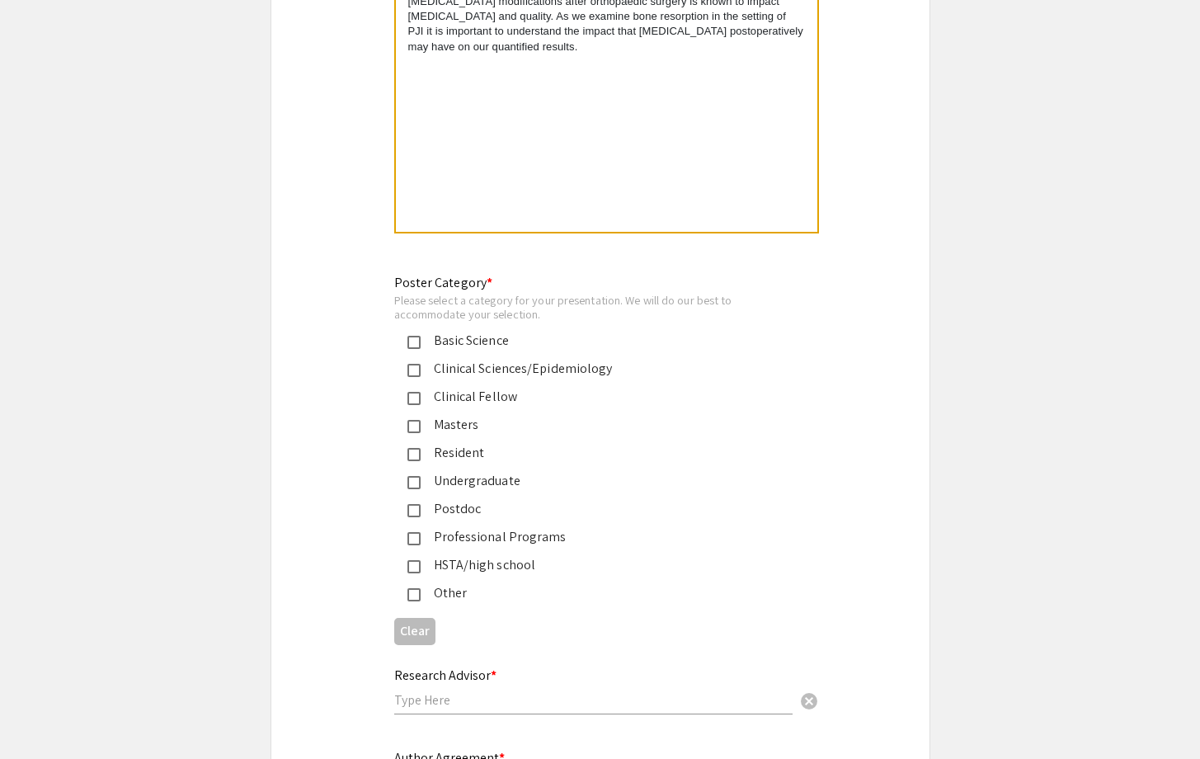
scroll to position [3618, 0]
click at [485, 527] on div "Professional Programs" at bounding box center [594, 535] width 346 height 20
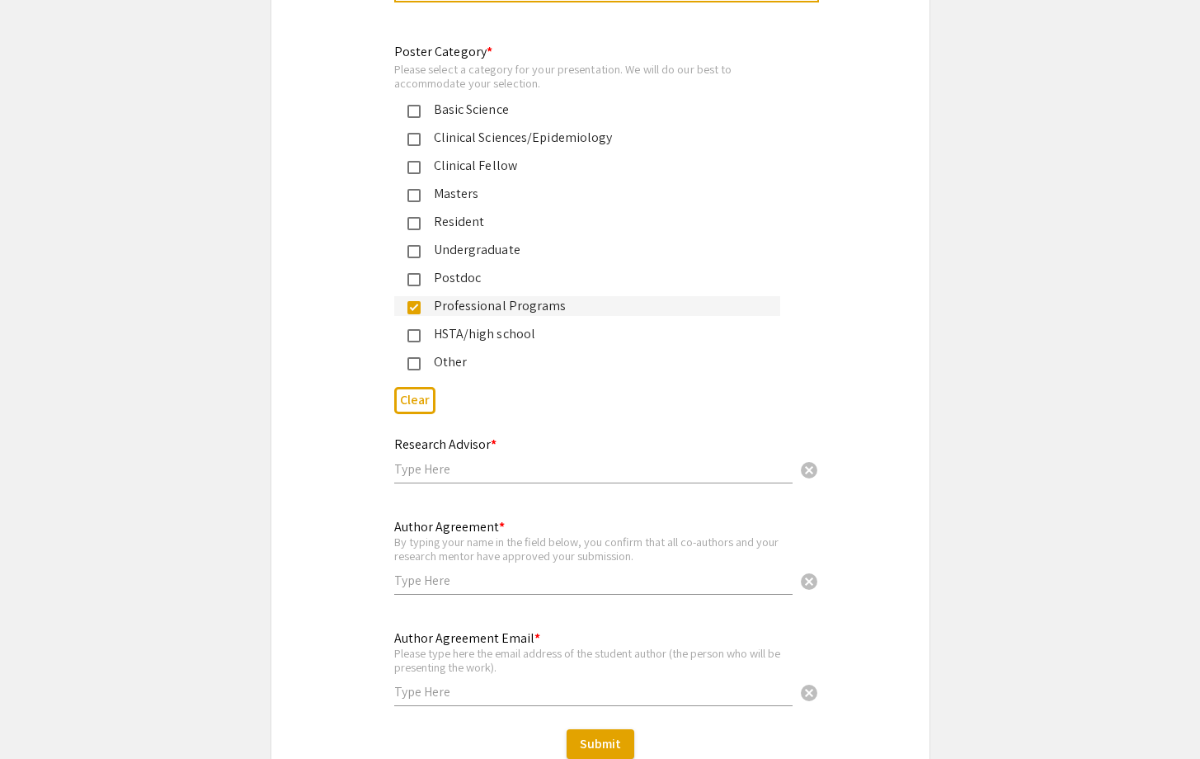
scroll to position [3848, 0]
click at [491, 465] on input "text" at bounding box center [593, 467] width 398 height 17
click at [449, 447] on div "Research Advisor * cancel" at bounding box center [593, 451] width 398 height 63
click at [449, 461] on input "text" at bounding box center [593, 467] width 398 height 17
paste input "[PERSON_NAME], MD"
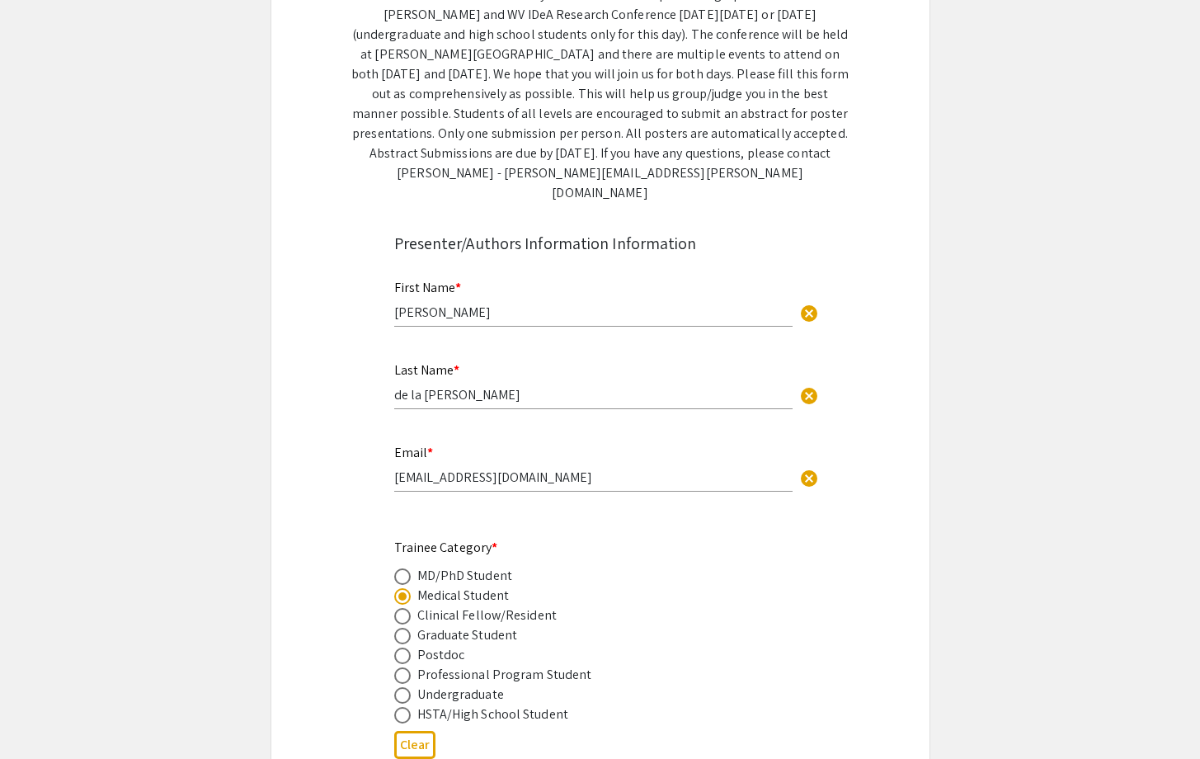
scroll to position [289, 0]
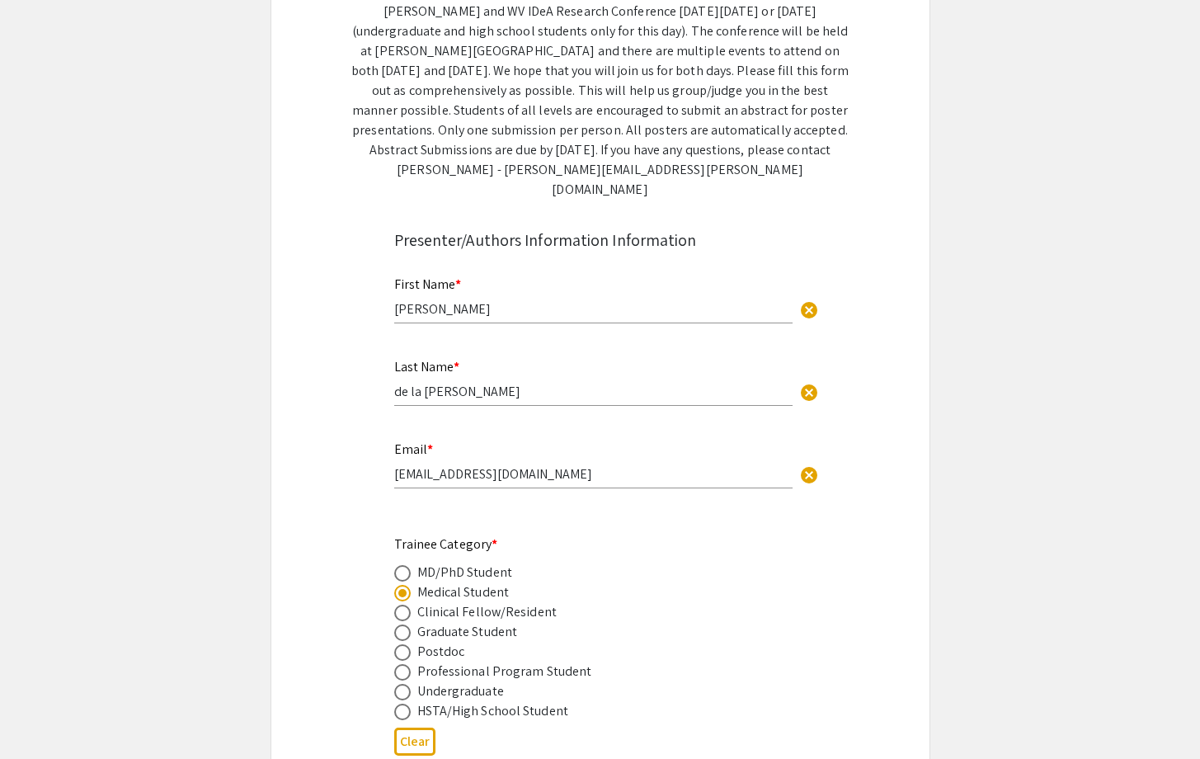
type input "[PERSON_NAME], MD"
click at [416, 465] on input "[EMAIL_ADDRESS][DOMAIN_NAME]" at bounding box center [593, 473] width 398 height 17
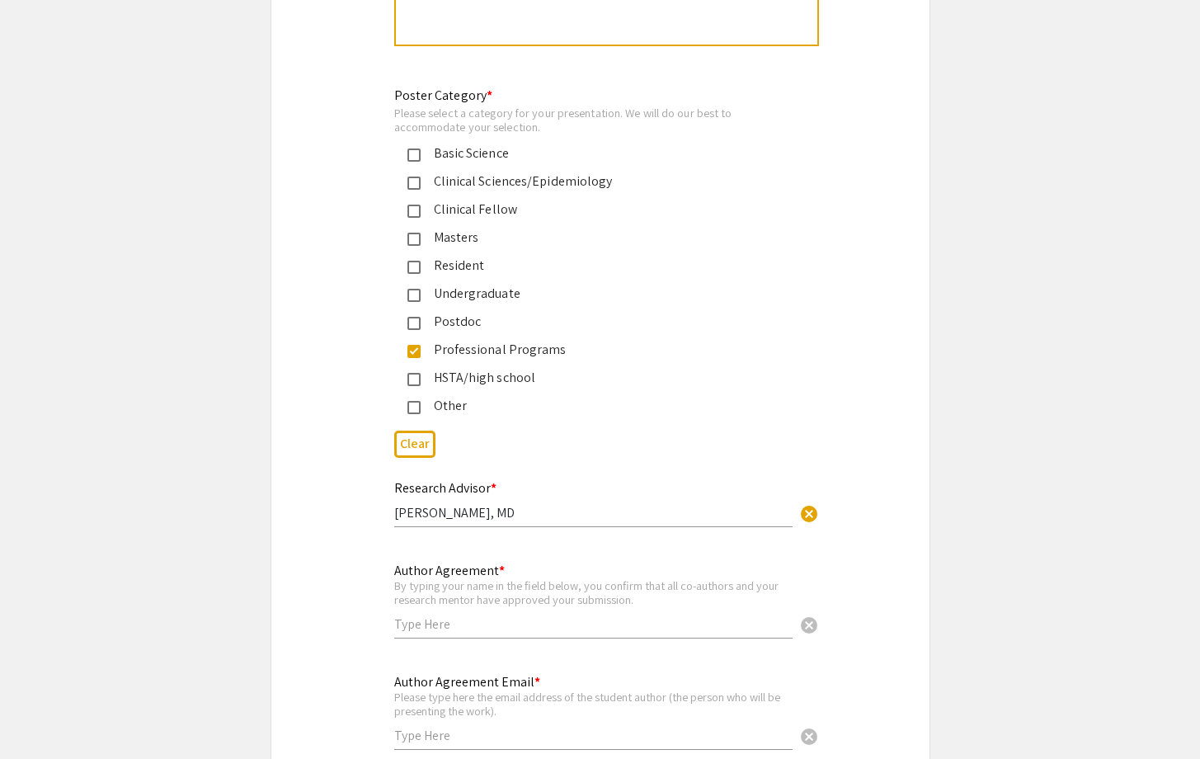
scroll to position [3828, 0]
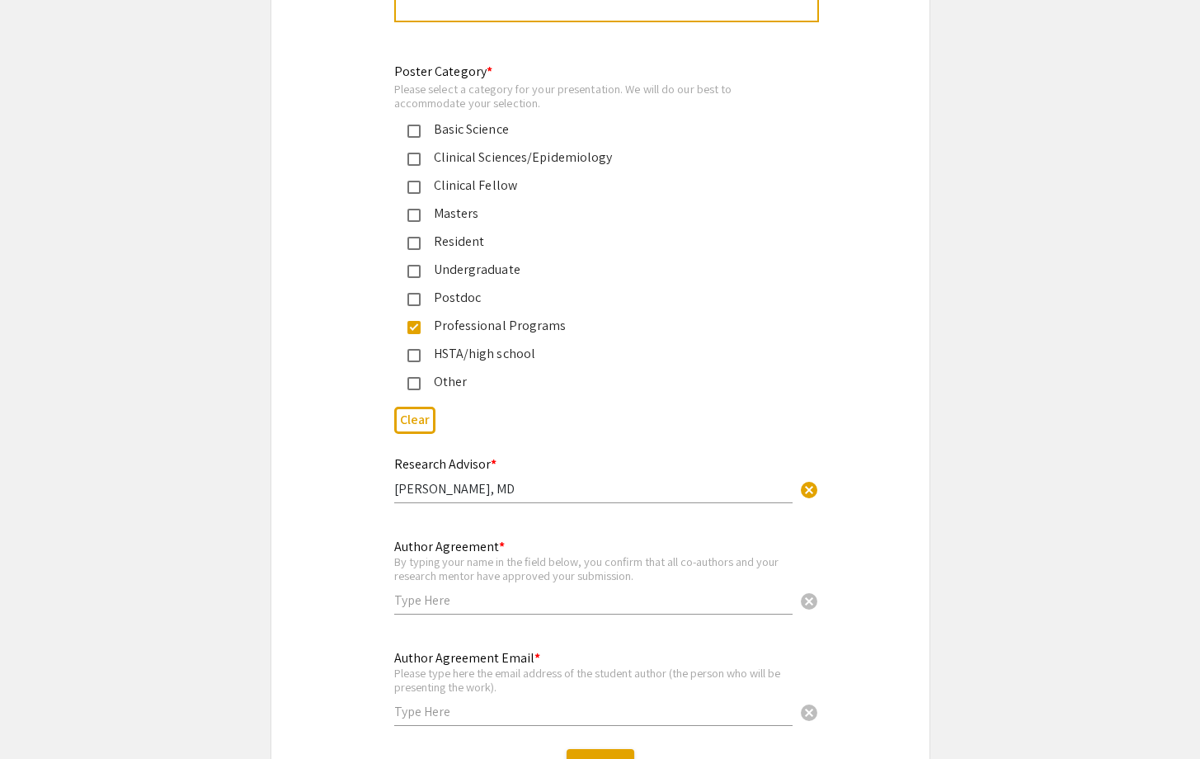
click at [462, 604] on div "Author Agreement * By typing your name in the field below, you confirm that all…" at bounding box center [593, 569] width 398 height 92
click at [462, 591] on input "text" at bounding box center [593, 599] width 398 height 17
type input "M"
type input "[PERSON_NAME] de la [PERSON_NAME]"
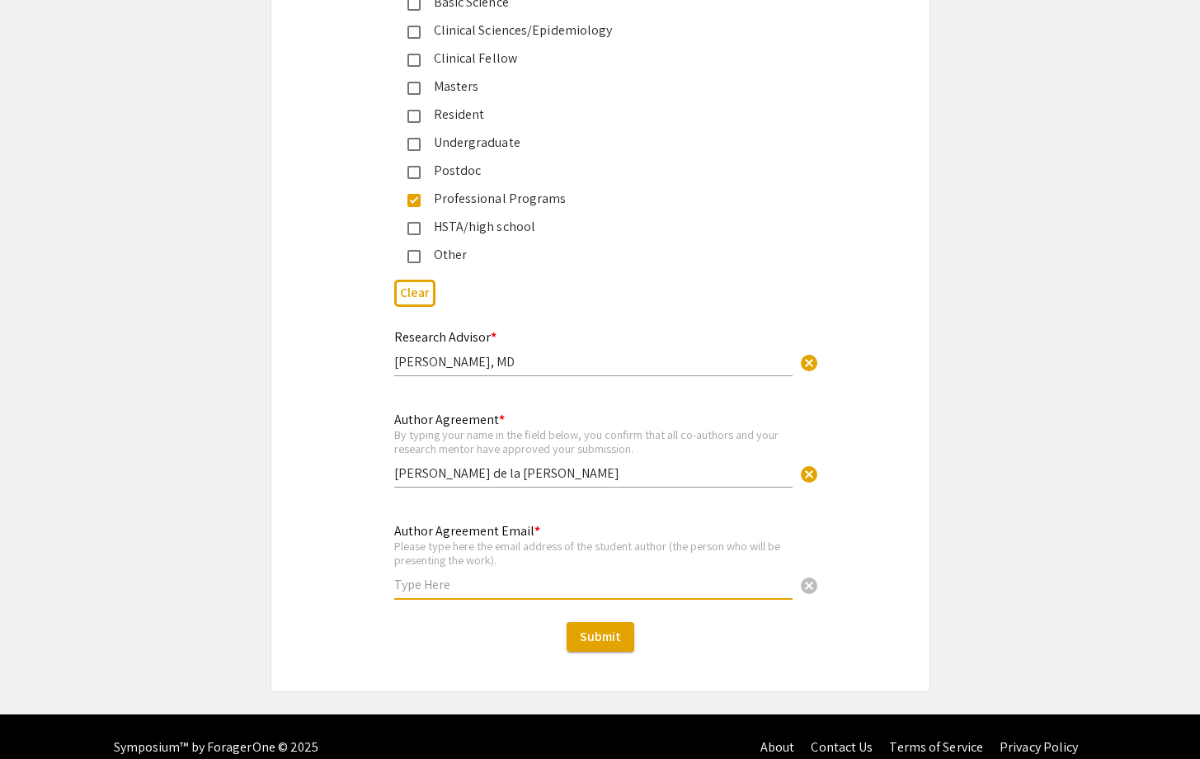
scroll to position [3967, 0]
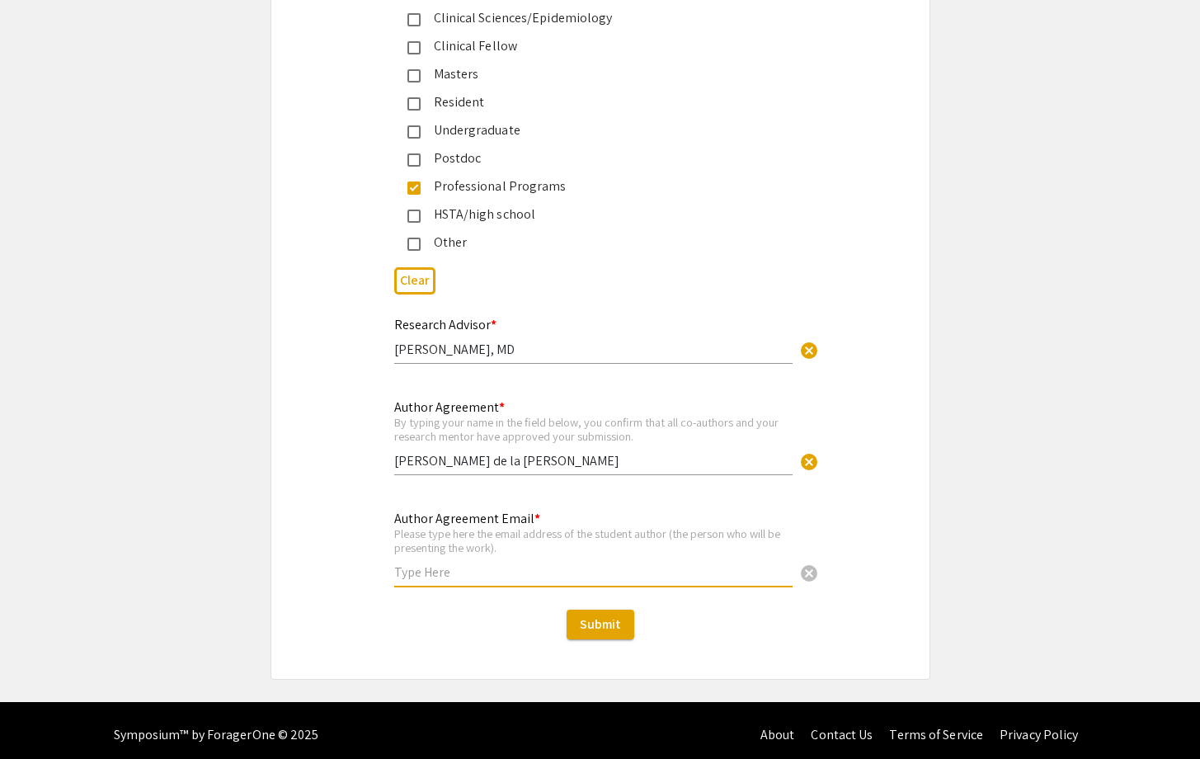
click at [477, 566] on input "text" at bounding box center [593, 571] width 398 height 17
click at [319, 543] on div "Author Agreement Email * Please type here the email address of the student auth…" at bounding box center [600, 557] width 658 height 98
click at [441, 563] on input "text" at bounding box center [593, 571] width 398 height 17
type input "[EMAIL_ADDRESS][DOMAIN_NAME]"
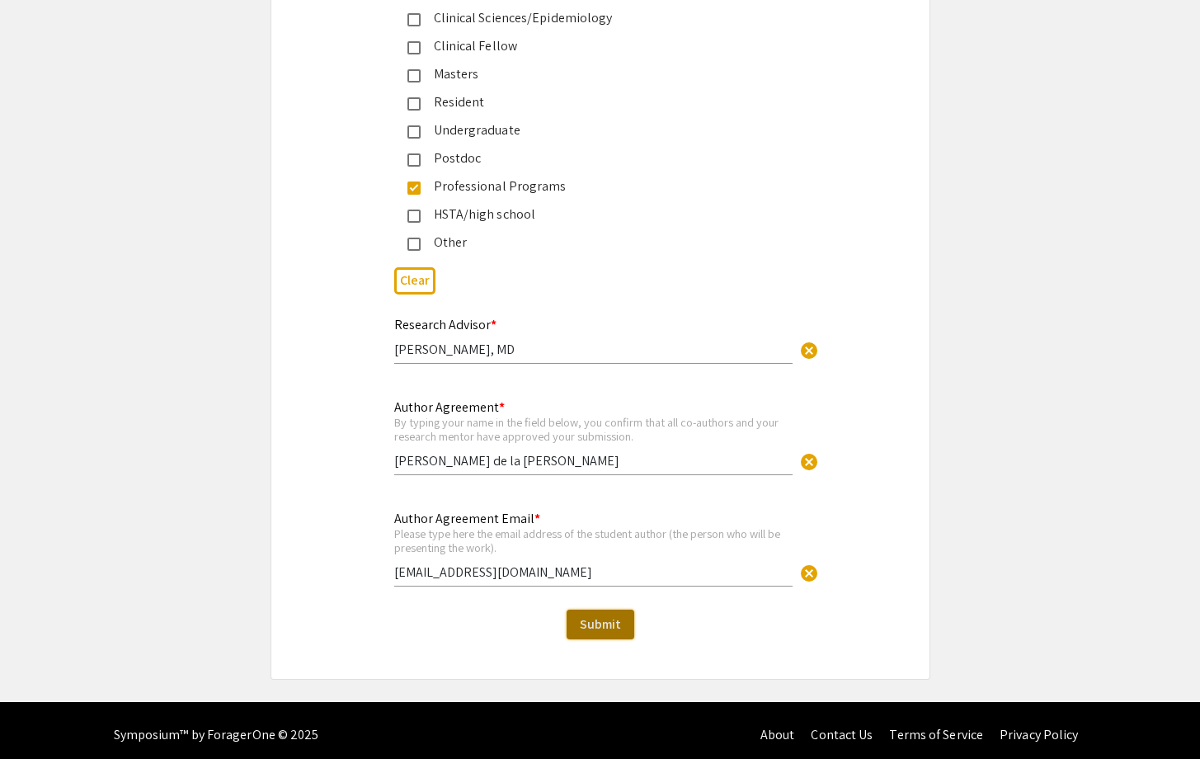
click at [619, 615] on span "Submit" at bounding box center [600, 623] width 41 height 17
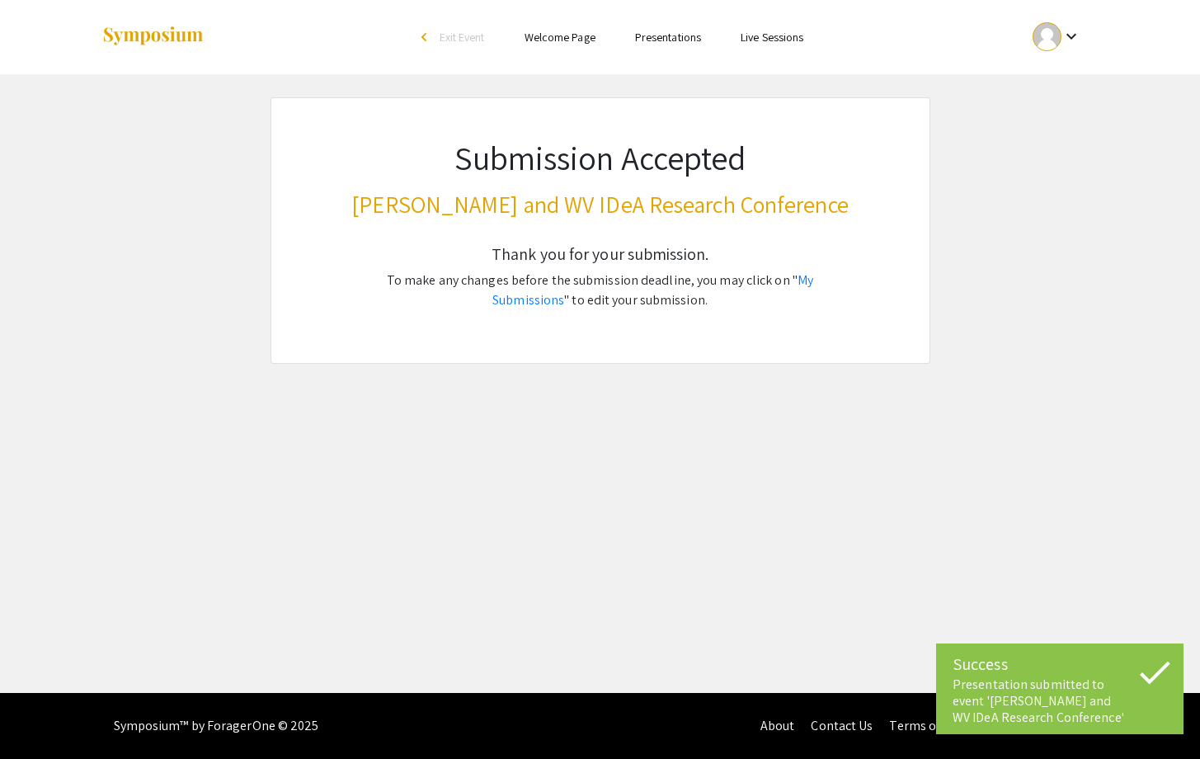
scroll to position [0, 0]
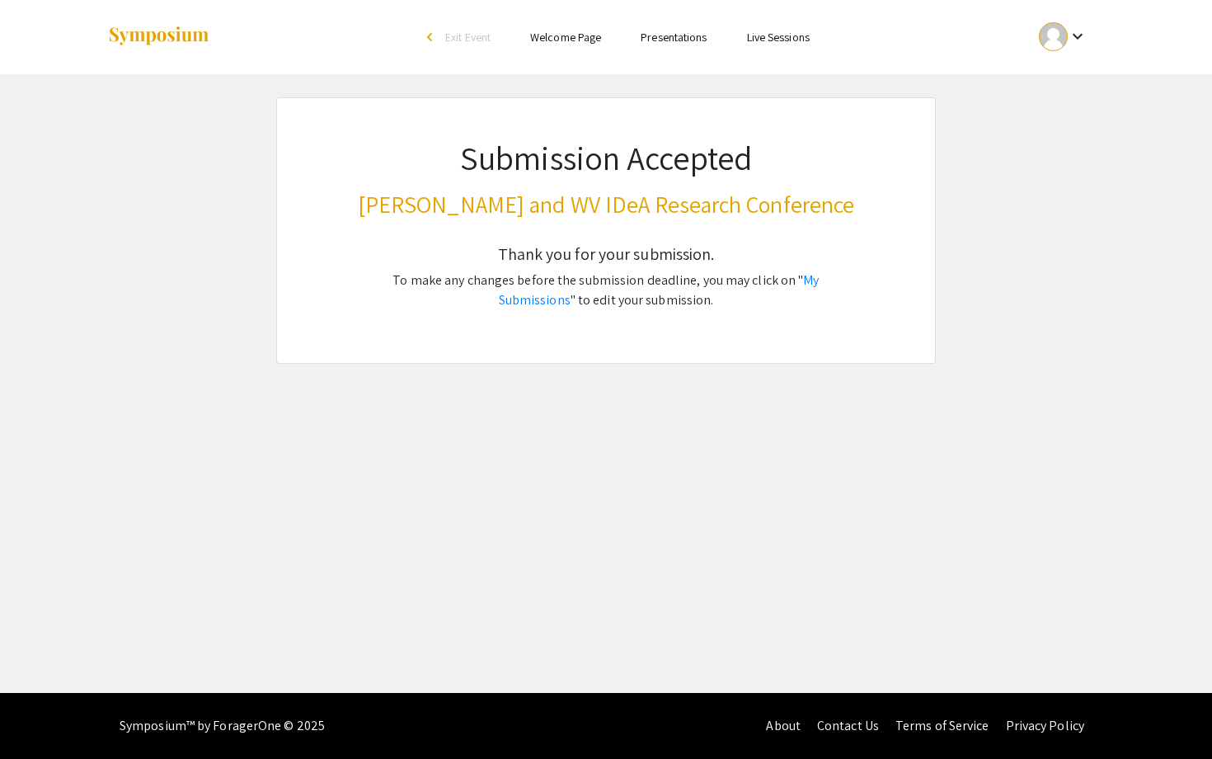
click at [594, 40] on link "Welcome Page" at bounding box center [565, 37] width 71 height 15
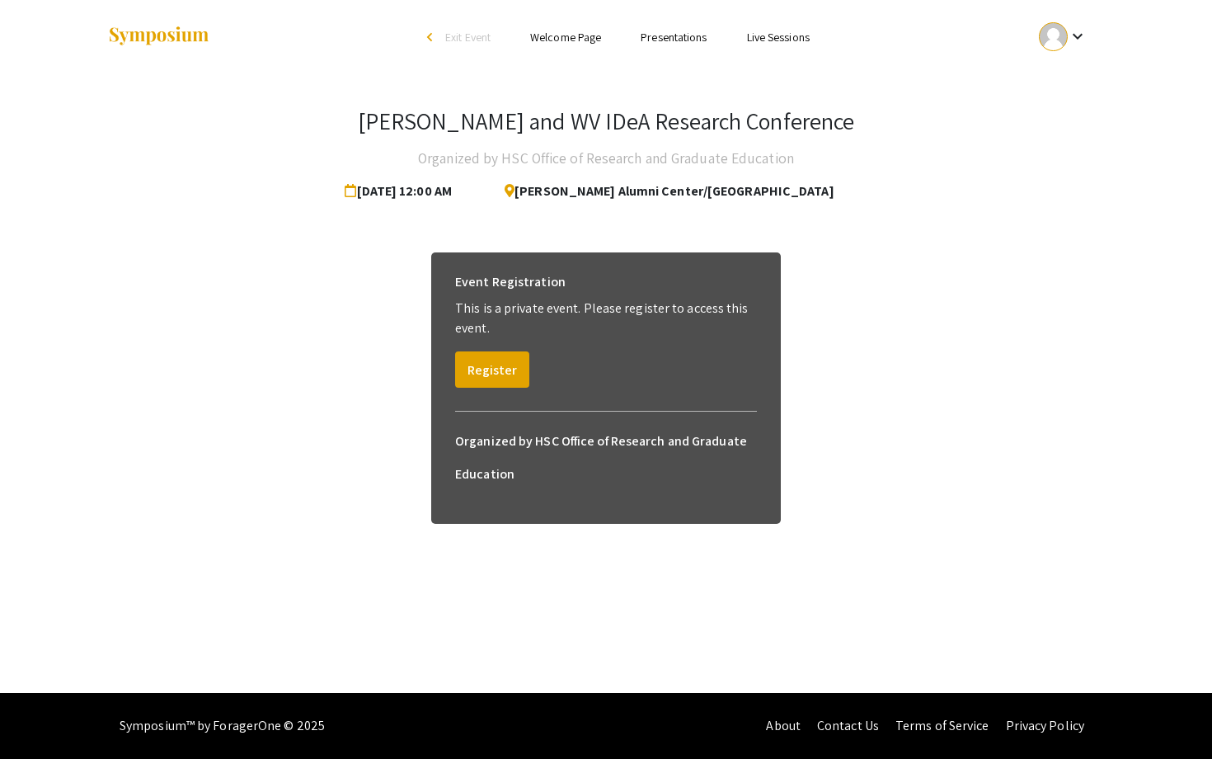
click at [562, 33] on link "Welcome Page" at bounding box center [565, 37] width 71 height 15
click at [449, 42] on span "Exit Event" at bounding box center [467, 37] width 45 height 15
